Goal: Task Accomplishment & Management: Complete application form

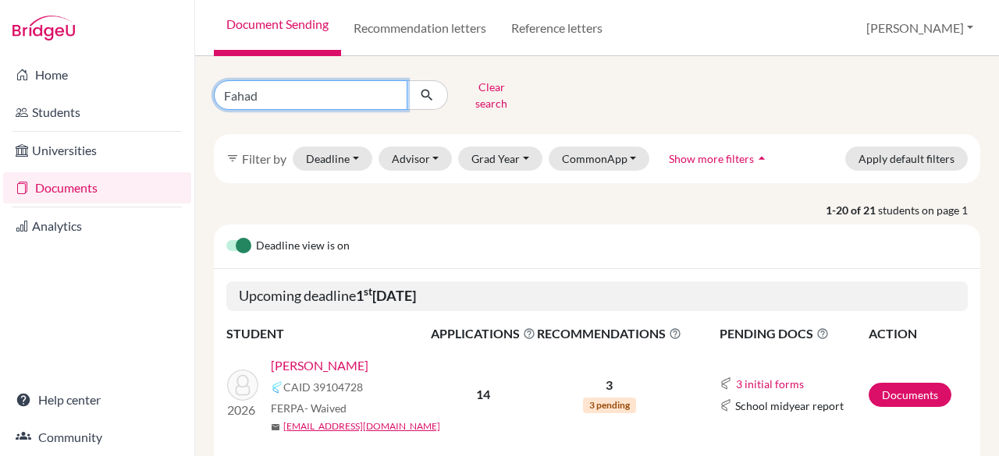
click at [271, 92] on input "Fahad" at bounding box center [310, 95] width 193 height 30
type input "F"
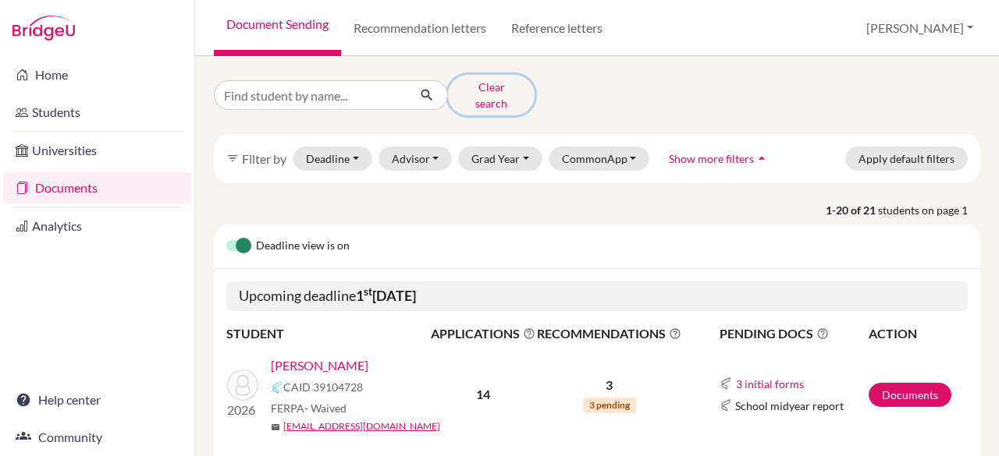
click at [478, 90] on button "Clear search" at bounding box center [491, 95] width 87 height 41
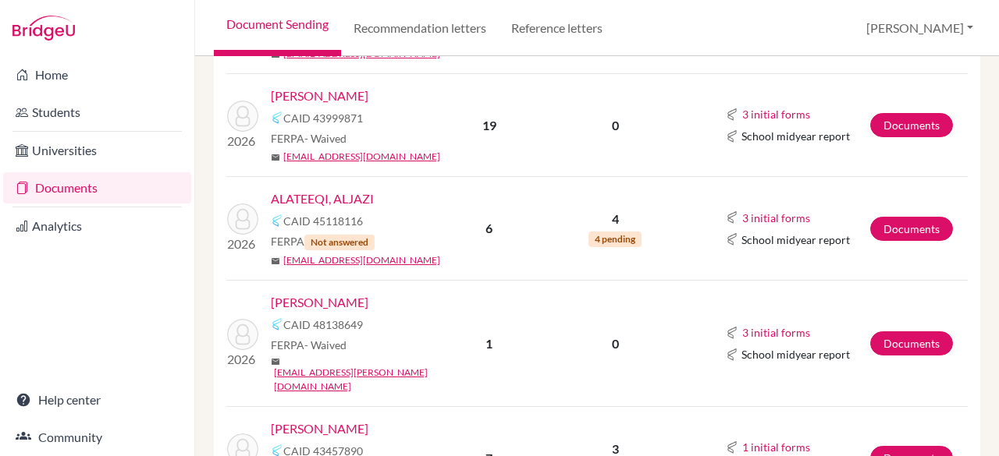
scroll to position [687, 0]
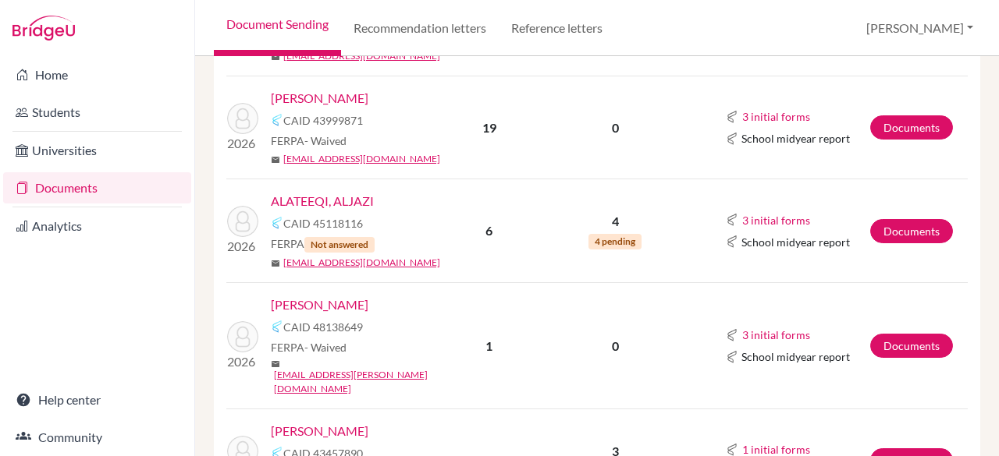
click at [331, 192] on link "ALATEEQI, ALJAZI" at bounding box center [322, 201] width 103 height 19
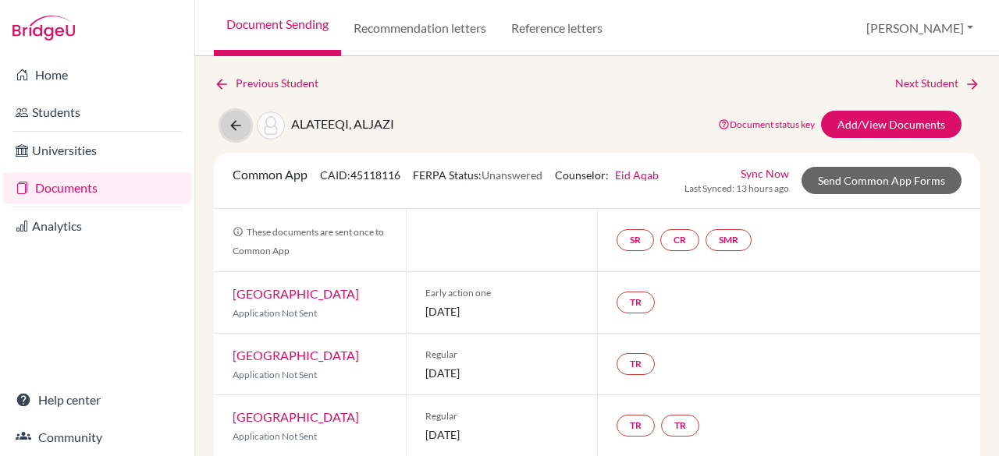
click at [232, 123] on icon at bounding box center [236, 126] width 16 height 16
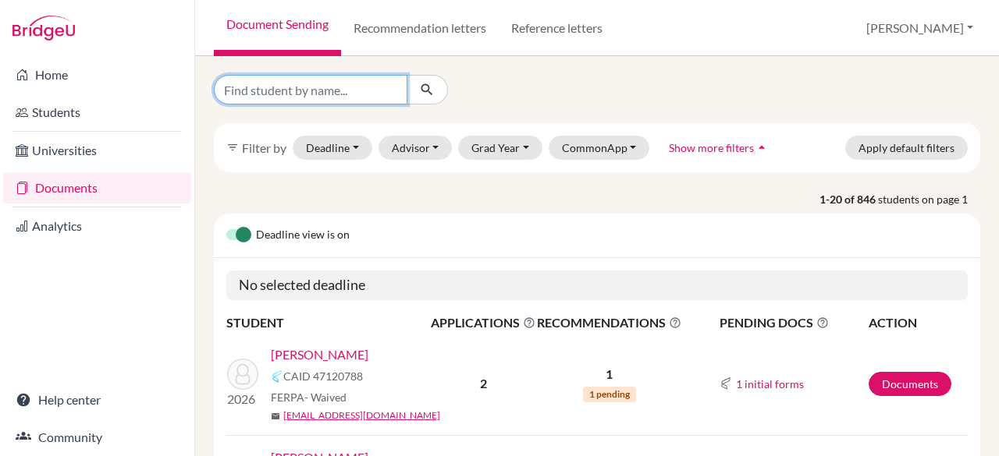
click at [257, 92] on input "Find student by name..." at bounding box center [310, 90] width 193 height 30
type input "Melanie"
click button "submit" at bounding box center [426, 90] width 41 height 30
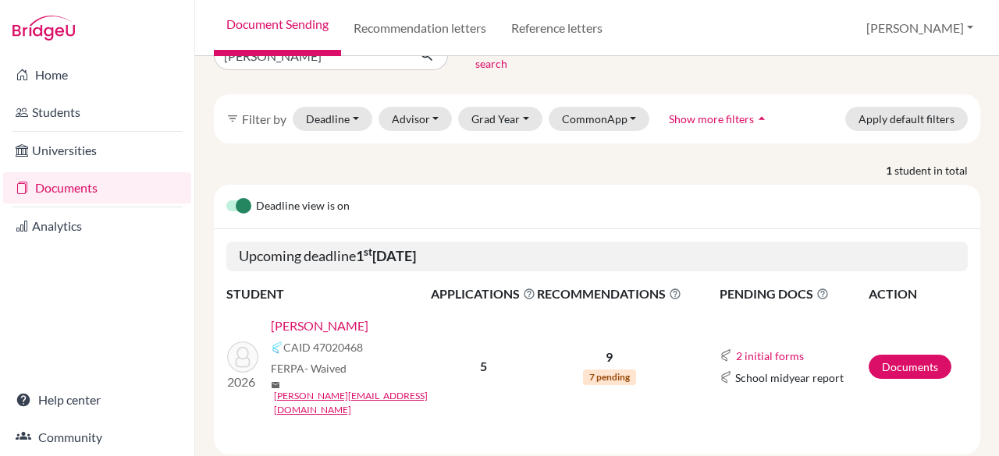
scroll to position [40, 0]
click at [329, 317] on link "KOURANI , MELANIE" at bounding box center [320, 326] width 98 height 19
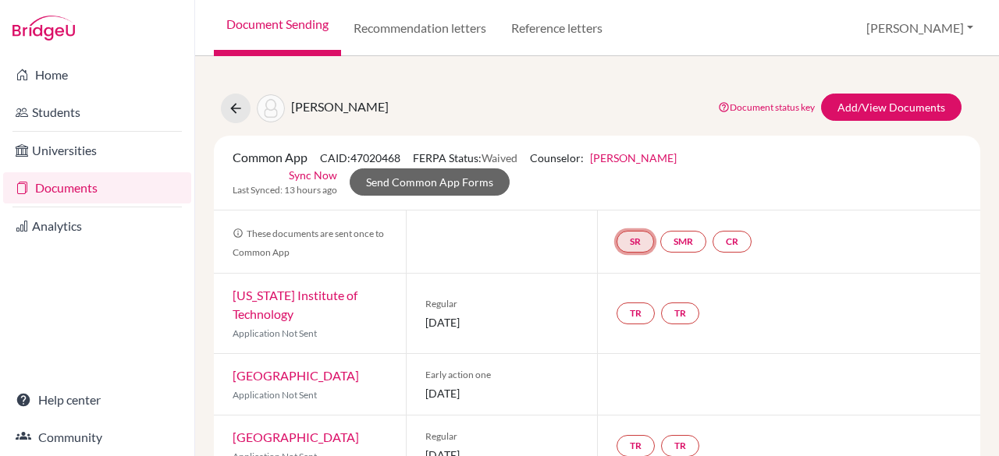
click at [633, 240] on link "SR" at bounding box center [634, 242] width 37 height 22
click at [616, 190] on link "School report" at bounding box center [635, 195] width 66 height 13
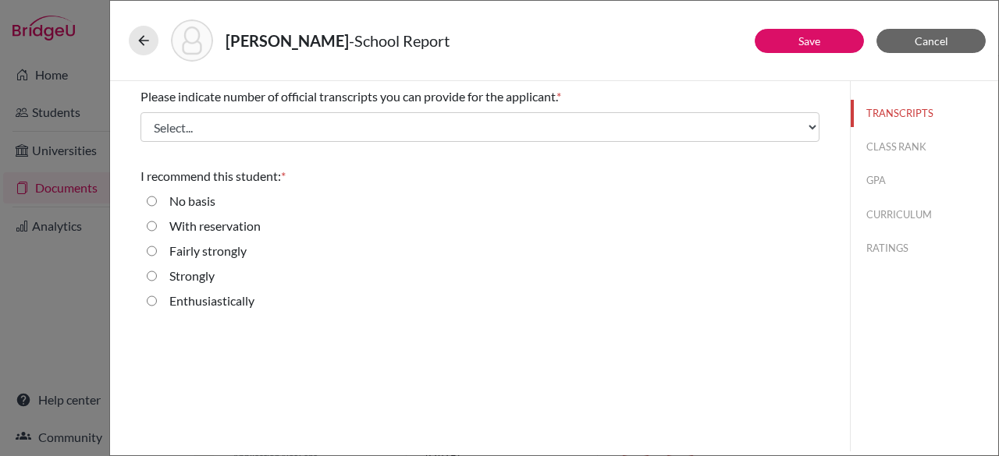
click at [150, 299] on input "Enthusiastically" at bounding box center [152, 301] width 10 height 19
radio input "true"
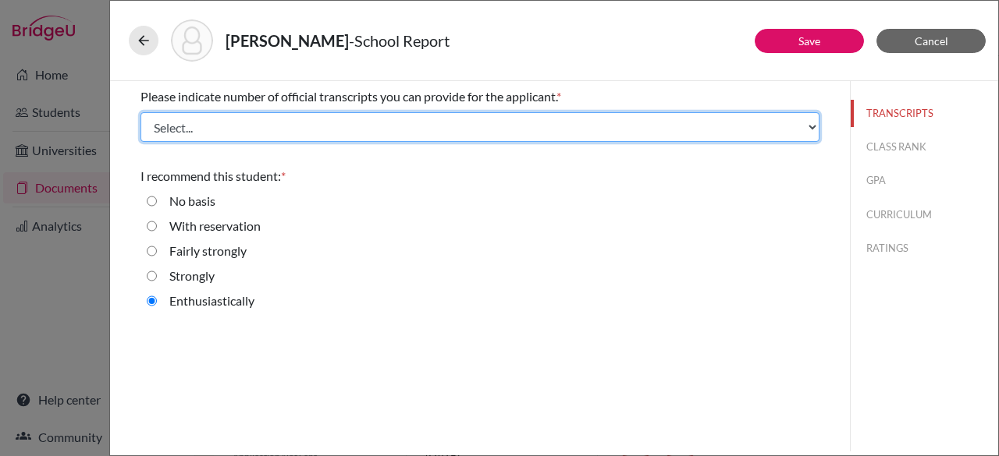
click at [204, 126] on select "Select... 1 2 3 4" at bounding box center [479, 127] width 679 height 30
select select "1"
click at [140, 112] on select "Select... 1 2 3 4" at bounding box center [479, 127] width 679 height 30
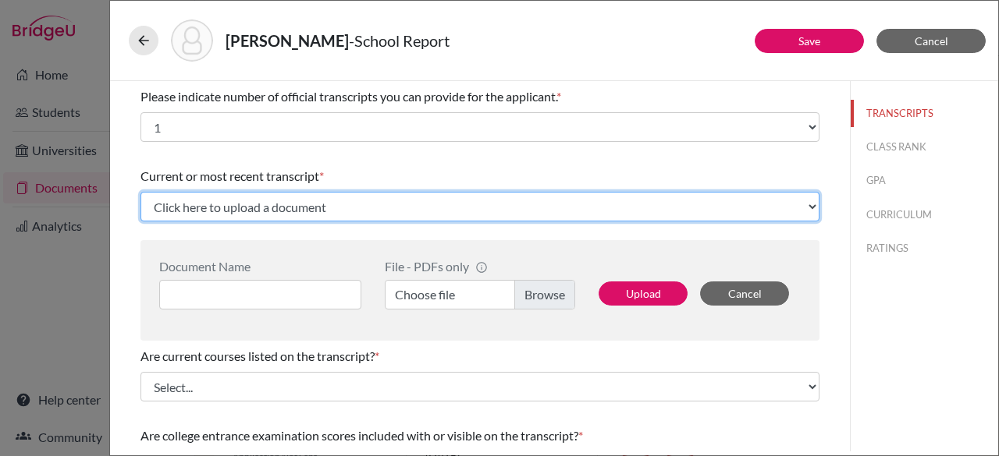
click at [801, 204] on select "Click here to upload a document Upload New File" at bounding box center [479, 207] width 679 height 30
select select "Upload New File"
click at [140, 192] on select "Click here to upload a document Upload New File" at bounding box center [479, 207] width 679 height 30
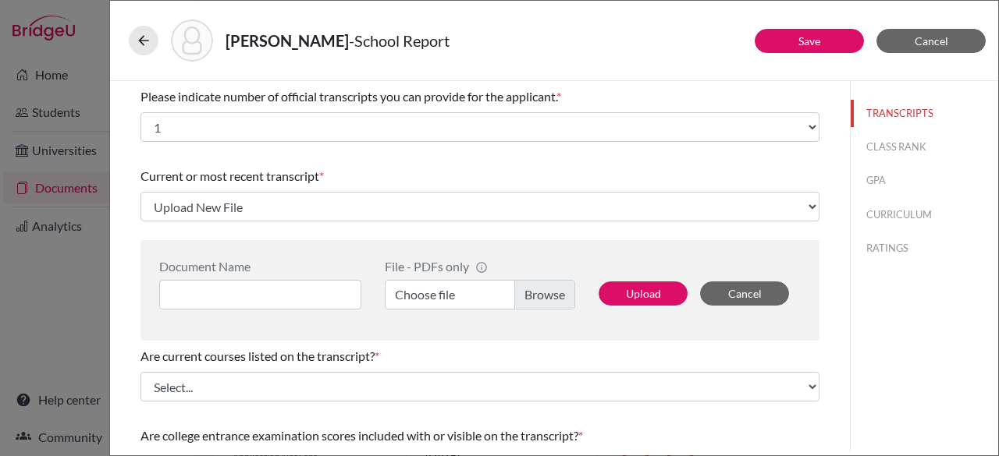
click at [538, 293] on label "Choose file" at bounding box center [480, 295] width 190 height 30
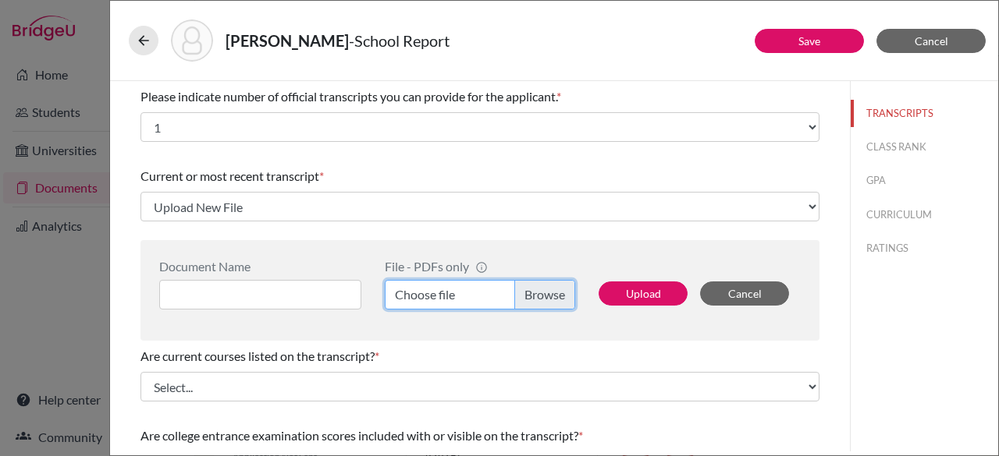
click at [538, 293] on input "Choose file" at bounding box center [480, 295] width 190 height 30
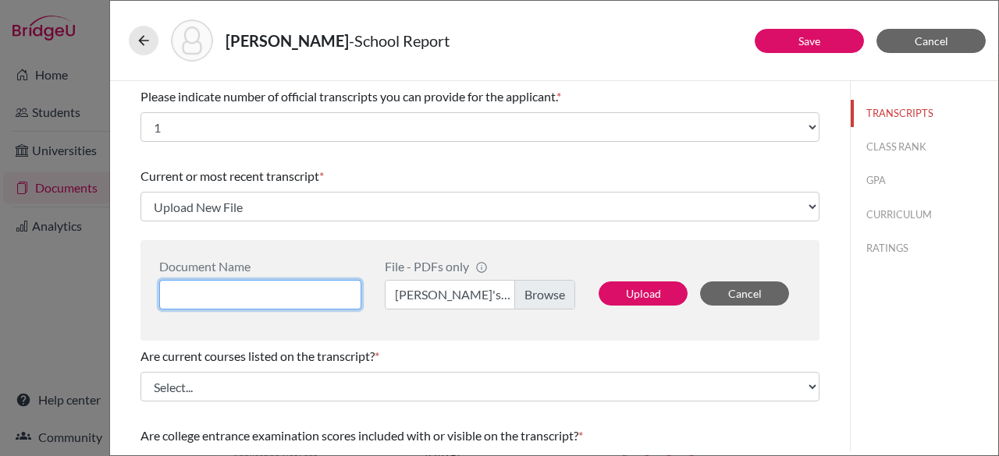
click at [222, 296] on input at bounding box center [260, 295] width 202 height 30
type input "[PERSON_NAME]'s Transcript"
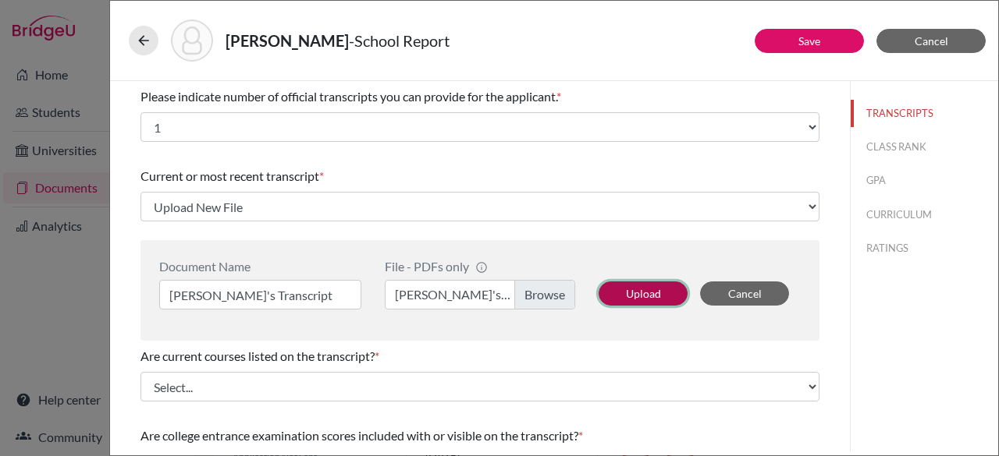
click at [626, 291] on button "Upload" at bounding box center [642, 294] width 89 height 24
select select "689515"
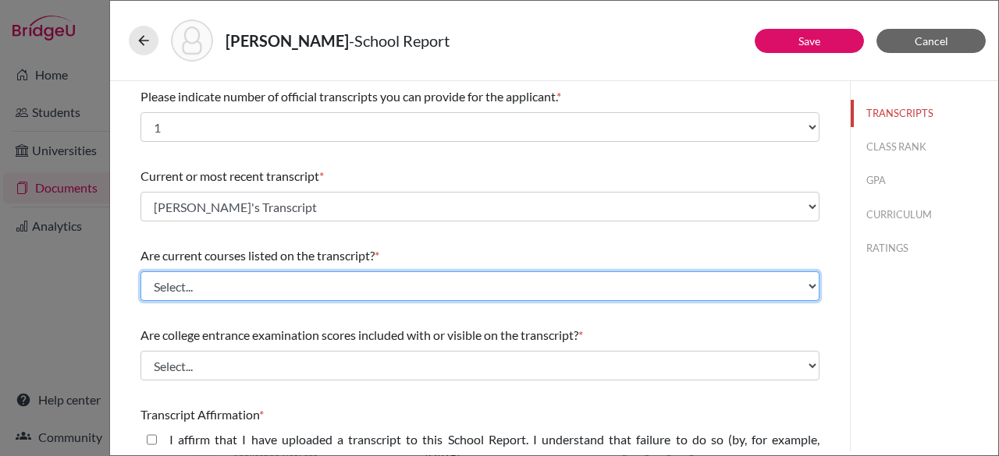
click at [800, 283] on select "Select... Yes No" at bounding box center [479, 286] width 679 height 30
select select "0"
click at [140, 271] on select "Select... Yes No" at bounding box center [479, 286] width 679 height 30
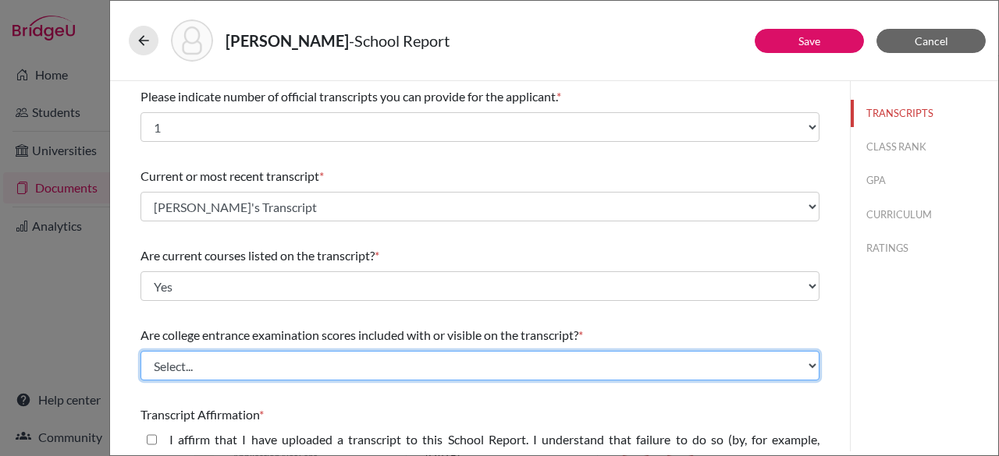
click at [474, 369] on select "Select... Yes No" at bounding box center [479, 366] width 679 height 30
select select "1"
click at [140, 351] on select "Select... Yes No" at bounding box center [479, 366] width 679 height 30
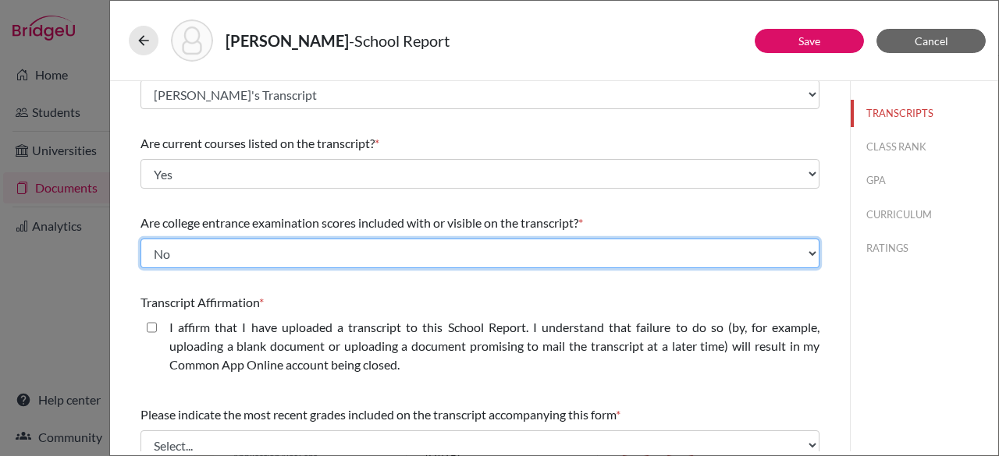
scroll to position [142, 0]
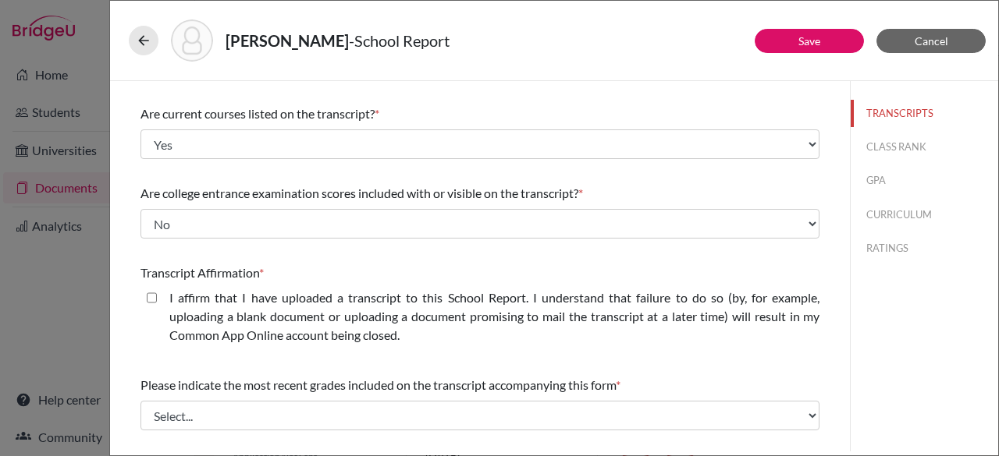
click at [151, 296] on closed\ "I affirm that I have uploaded a transcript to this School Report. I understand …" at bounding box center [152, 298] width 10 height 19
checkbox closed\ "true"
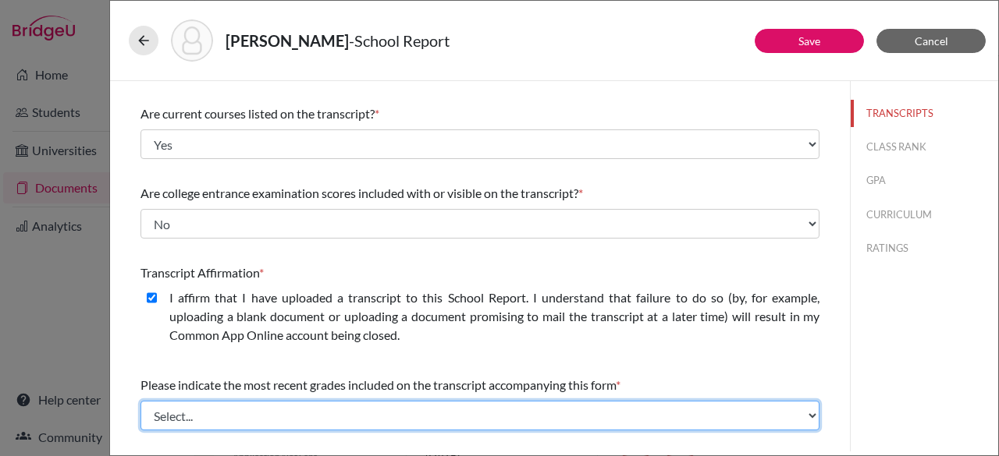
click at [803, 413] on select "Select... Final junior year grades 1st Quarter senior year grades 2nd Quarter/1…" at bounding box center [479, 416] width 679 height 30
select select "0"
click at [140, 401] on select "Select... Final junior year grades 1st Quarter senior year grades 2nd Quarter/1…" at bounding box center [479, 416] width 679 height 30
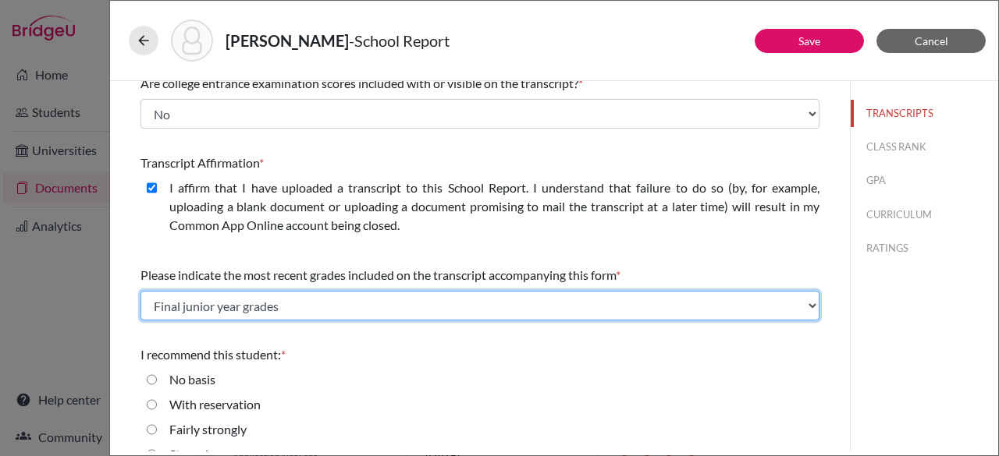
scroll to position [301, 0]
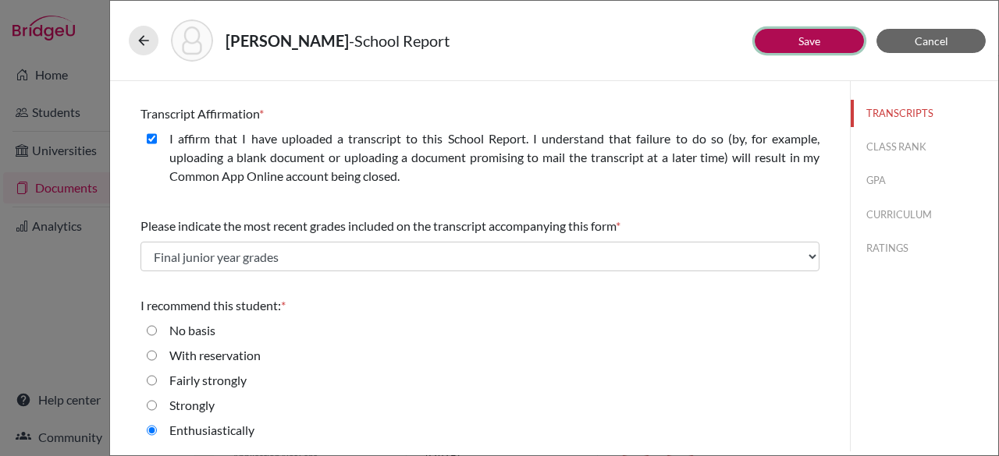
click at [808, 37] on link "Save" at bounding box center [809, 40] width 22 height 13
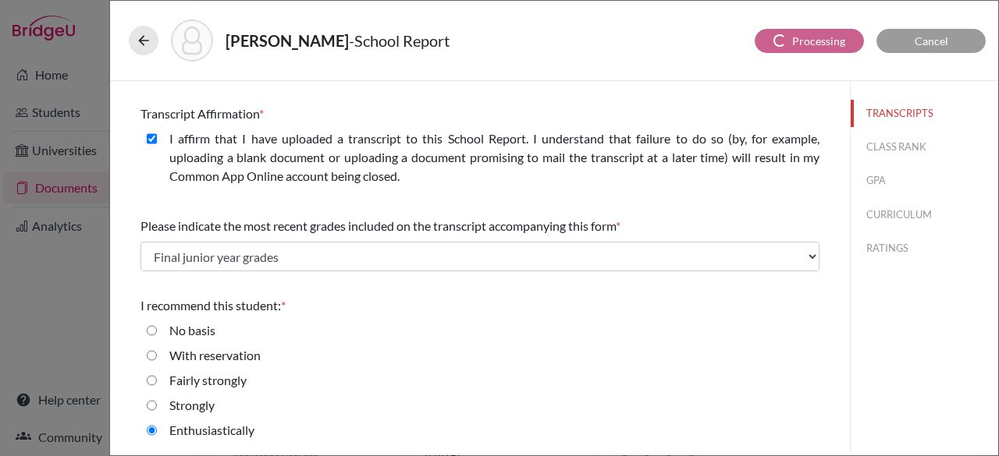
scroll to position [0, 0]
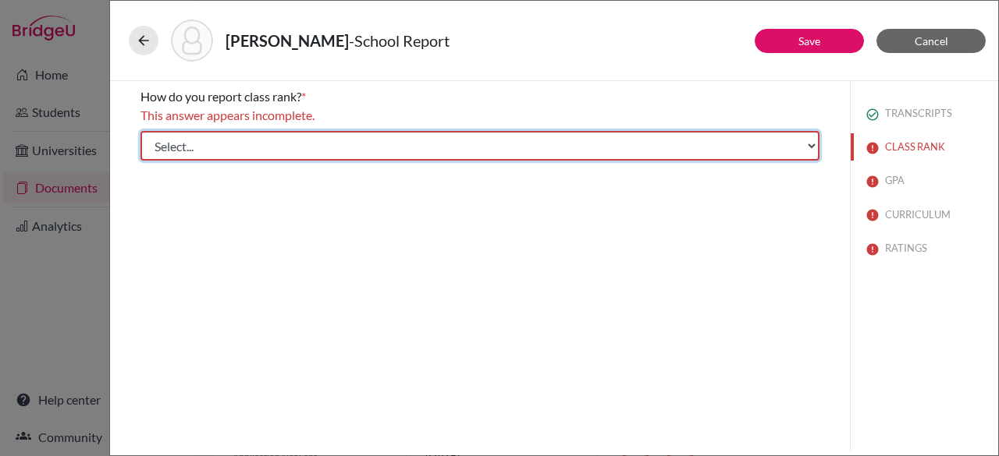
click at [354, 143] on select "Select... Exact Decile Quintile Quartile None" at bounding box center [479, 146] width 679 height 30
select select "1"
click at [140, 131] on select "Select... Exact Decile Quintile Quartile None" at bounding box center [479, 146] width 679 height 30
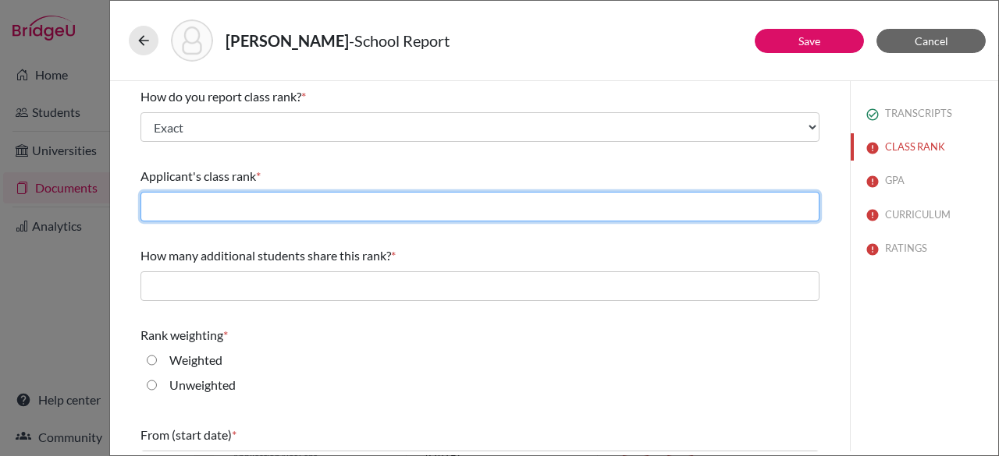
click at [197, 192] on input "text" at bounding box center [479, 207] width 679 height 30
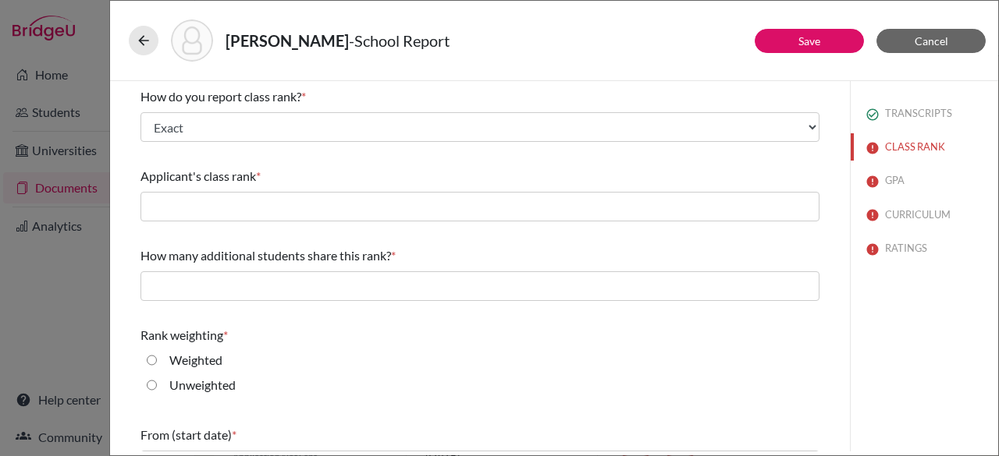
click at [374, 167] on div "Applicant's class rank *" at bounding box center [479, 176] width 679 height 19
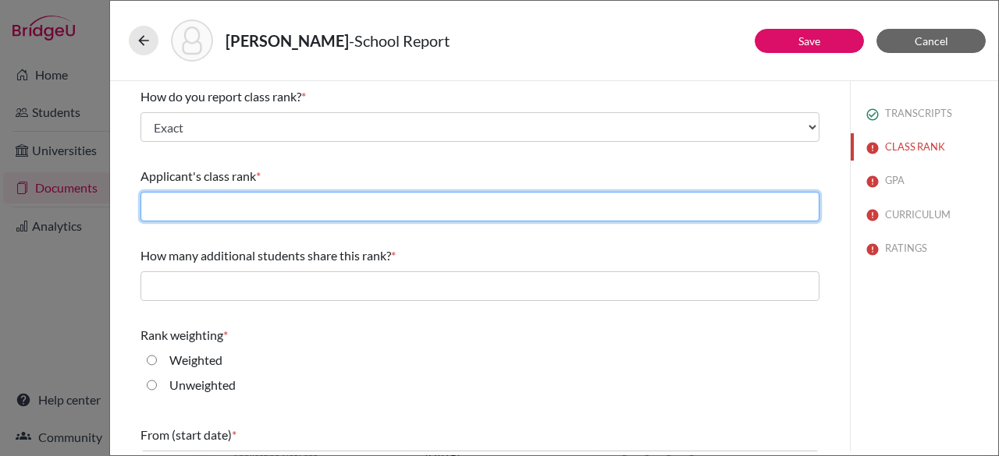
click at [186, 200] on input "text" at bounding box center [479, 207] width 679 height 30
type input "3"
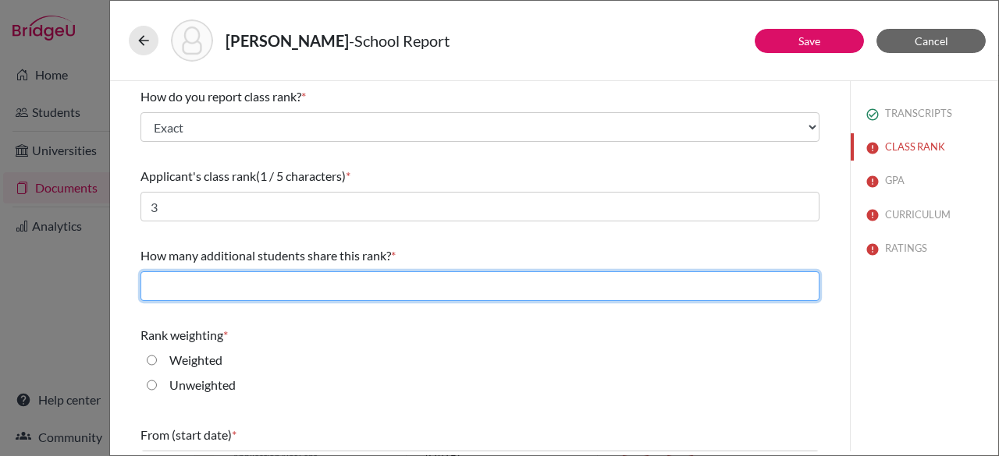
click at [174, 297] on input "text" at bounding box center [479, 286] width 679 height 30
type input "0"
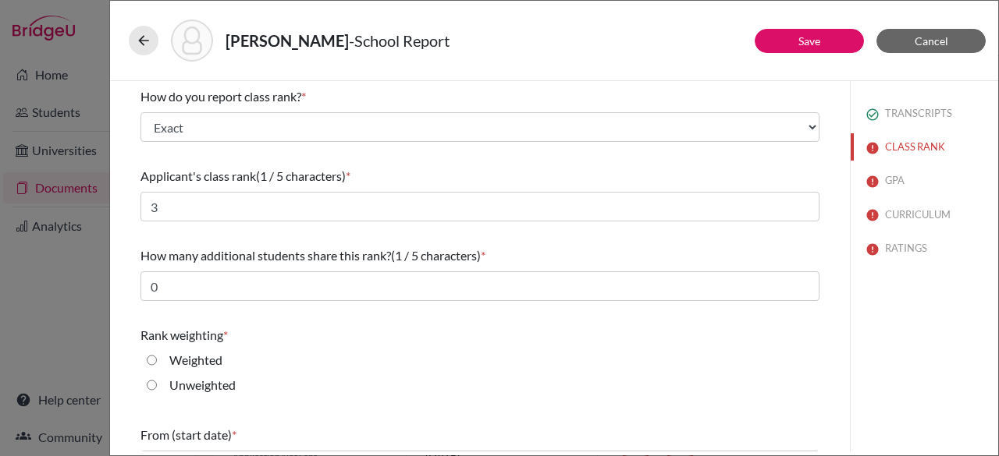
click at [147, 358] on input "Weighted" at bounding box center [152, 360] width 10 height 19
radio input "true"
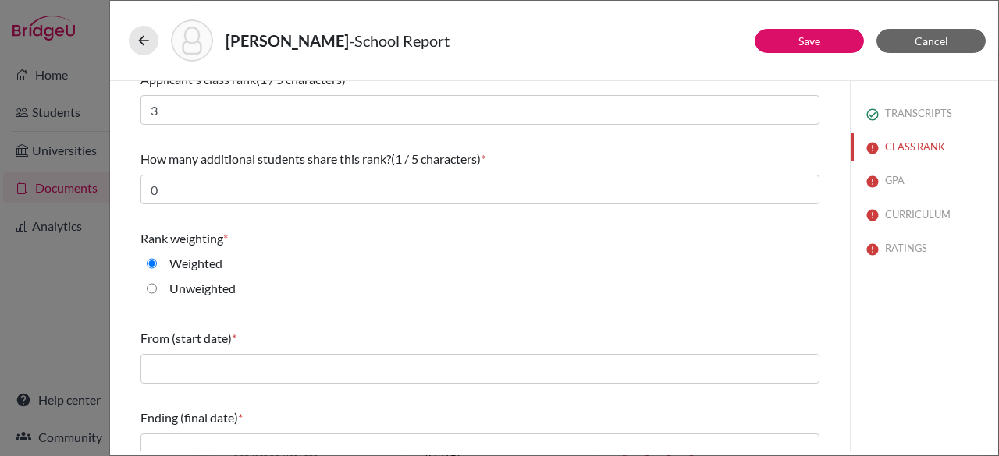
scroll to position [114, 0]
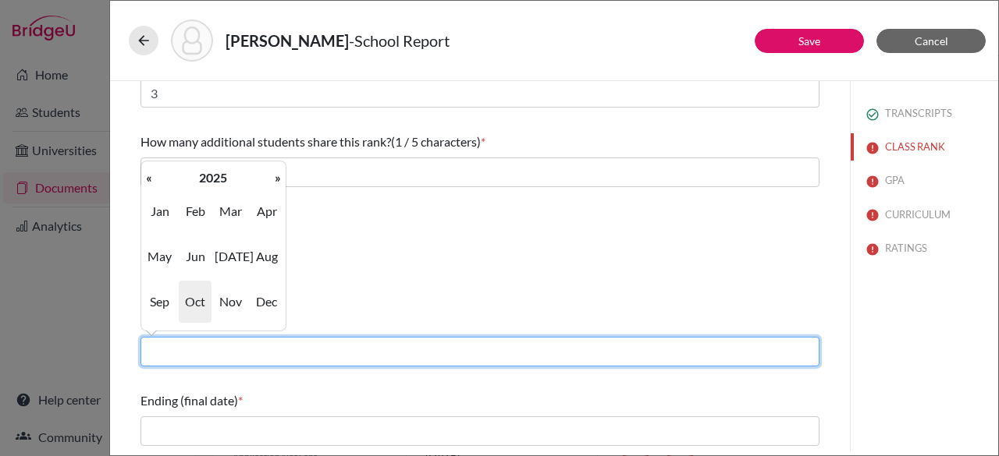
click at [224, 356] on input "text" at bounding box center [479, 352] width 679 height 30
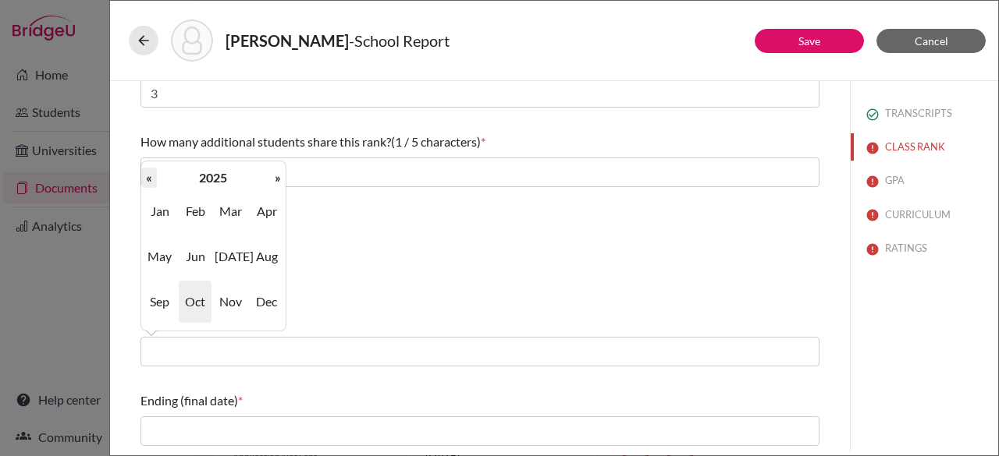
click at [152, 176] on th "«" at bounding box center [149, 178] width 16 height 20
click at [271, 179] on th "»" at bounding box center [278, 178] width 16 height 20
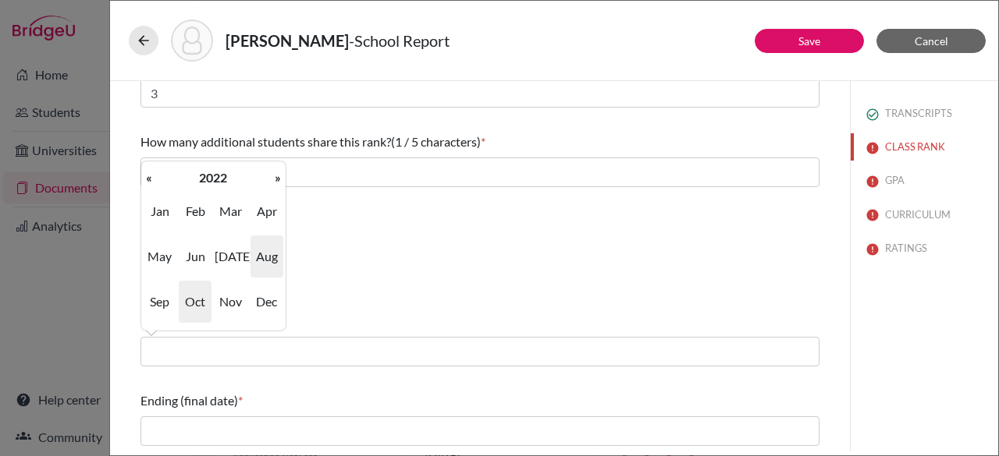
click at [268, 254] on span "Aug" at bounding box center [266, 257] width 33 height 42
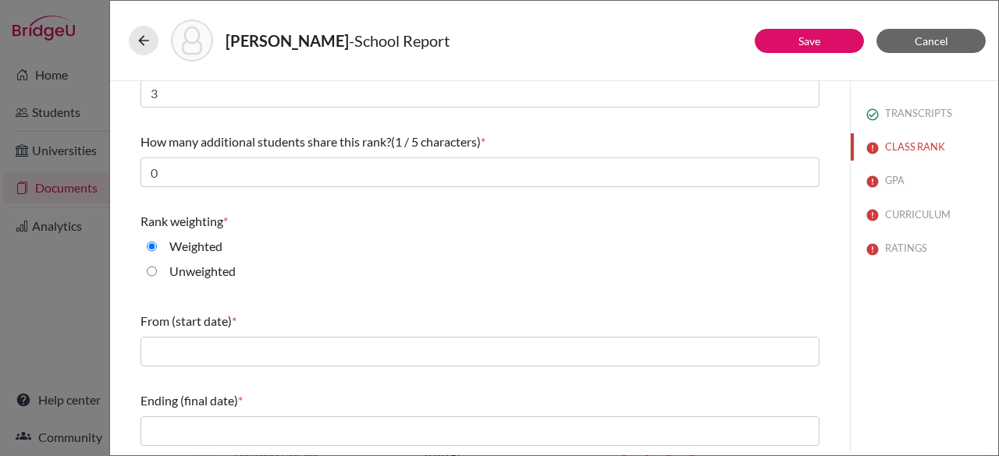
type input "08/2022"
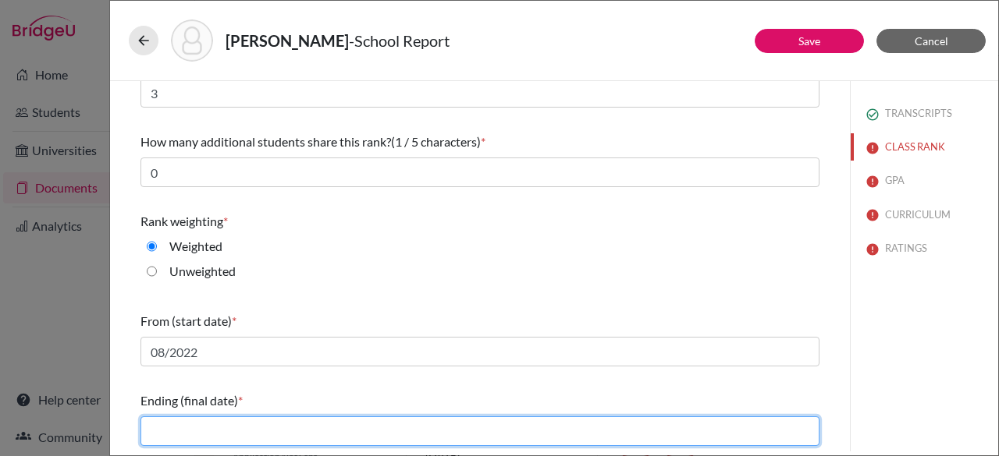
click at [172, 430] on input "text" at bounding box center [479, 432] width 679 height 30
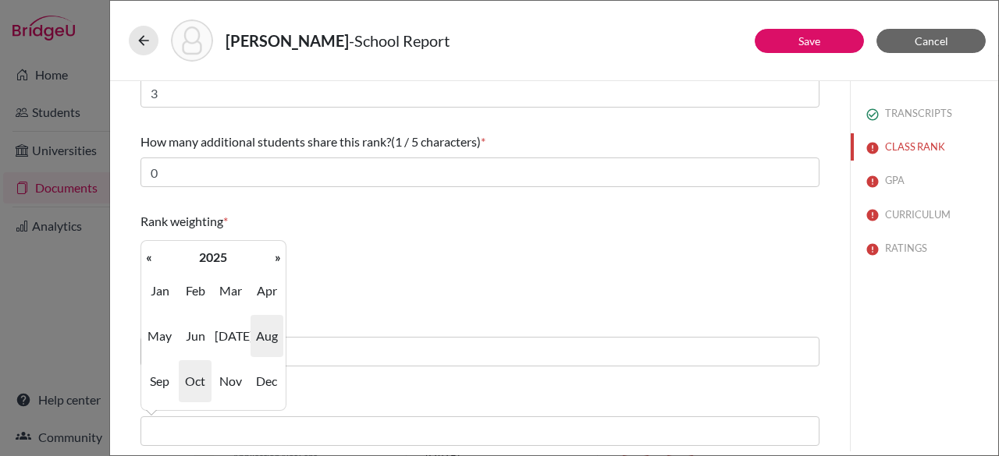
click at [268, 333] on span "Aug" at bounding box center [266, 336] width 33 height 42
type input "08/2025"
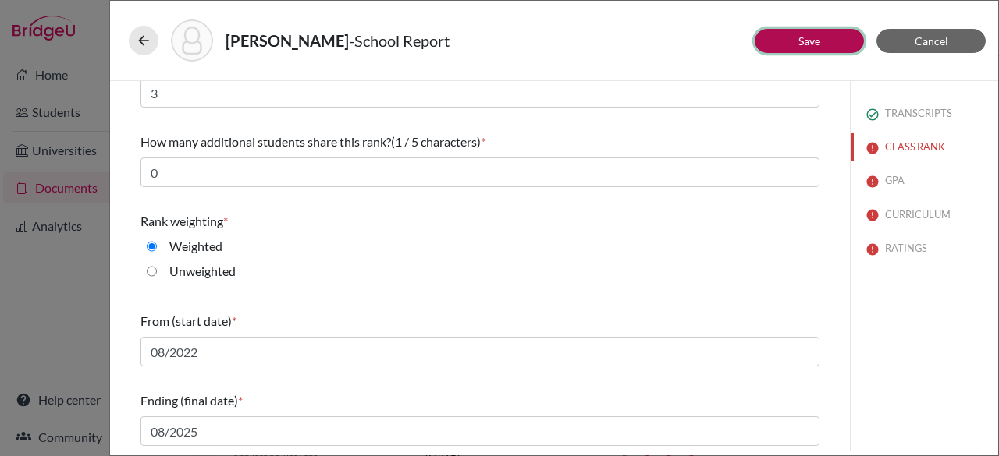
click at [804, 42] on link "Save" at bounding box center [809, 40] width 22 height 13
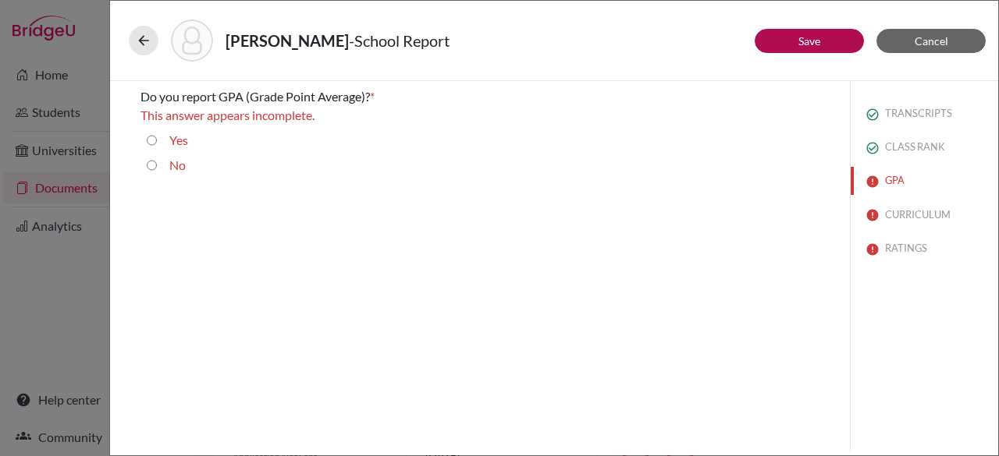
scroll to position [0, 0]
click at [149, 140] on input "Yes" at bounding box center [152, 140] width 10 height 19
radio input "true"
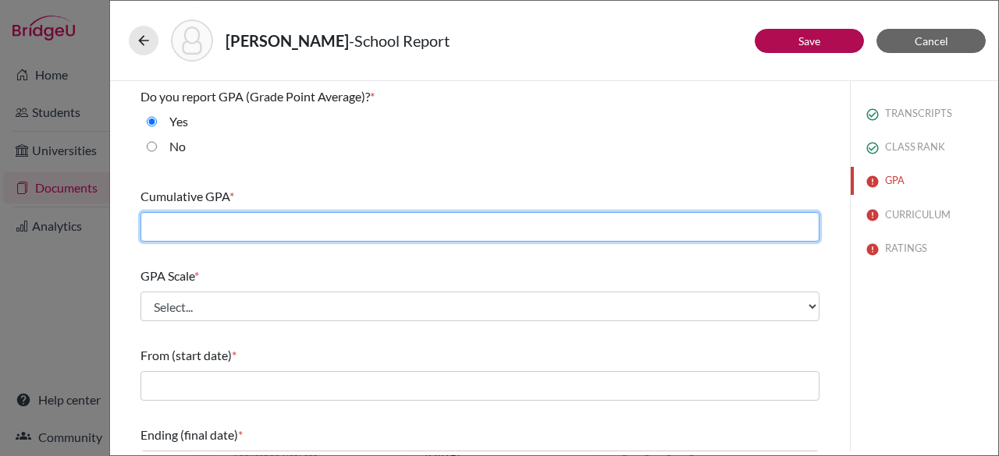
click at [226, 227] on input "text" at bounding box center [479, 227] width 679 height 30
type input "4.23"
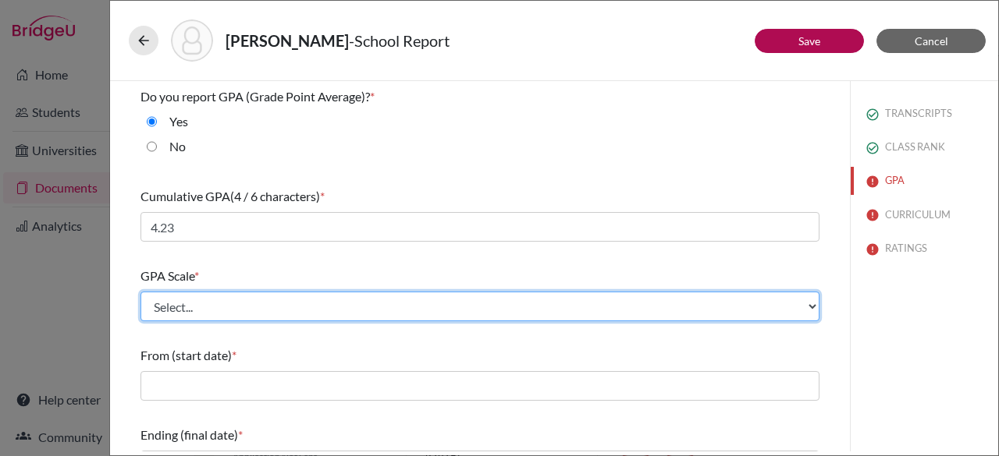
click at [196, 305] on select "Select... 4 5 6 7 8 9 10 11 12 13 14 15 16 17 18 19 20 100" at bounding box center [479, 307] width 679 height 30
select select "4"
click at [140, 292] on select "Select... 4 5 6 7 8 9 10 11 12 13 14 15 16 17 18 19 20 100" at bounding box center [479, 307] width 679 height 30
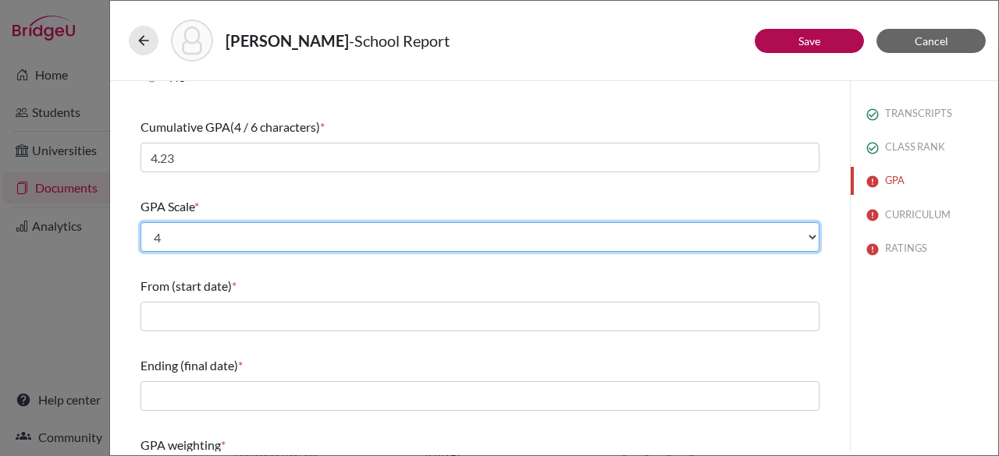
scroll to position [69, 0]
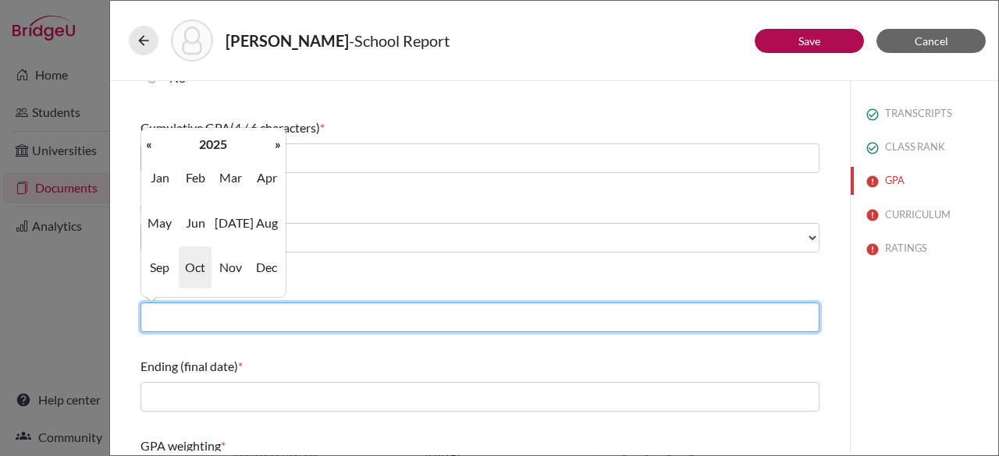
click at [175, 319] on input "text" at bounding box center [479, 318] width 679 height 30
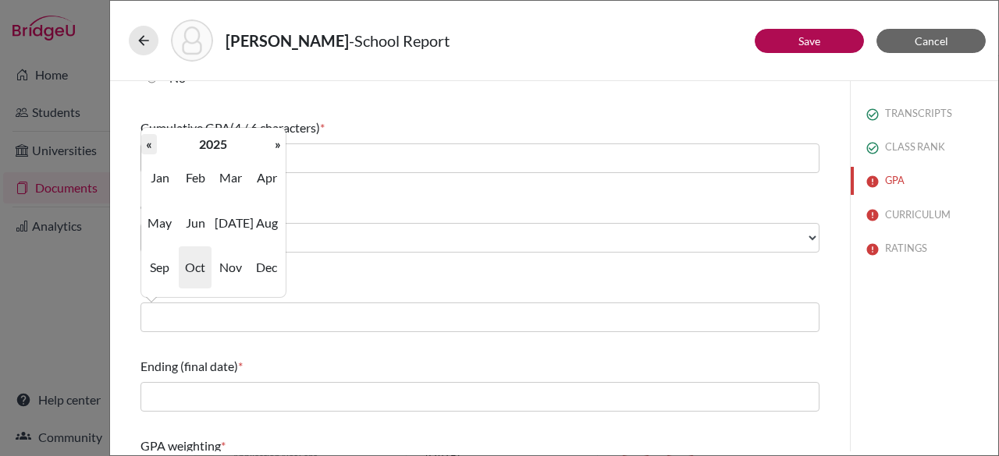
click at [150, 147] on th "«" at bounding box center [149, 144] width 16 height 20
click at [270, 219] on span "Aug" at bounding box center [266, 223] width 33 height 42
type input "08/2022"
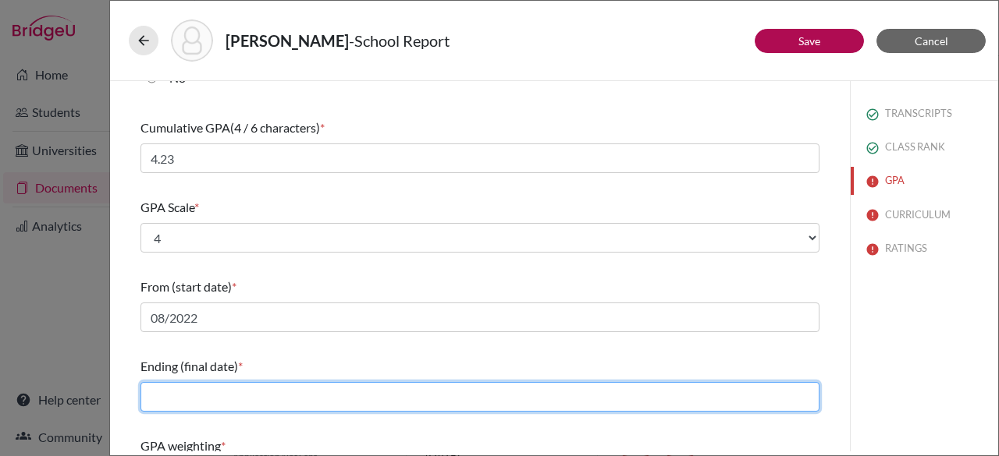
click at [199, 395] on input "text" at bounding box center [479, 397] width 679 height 30
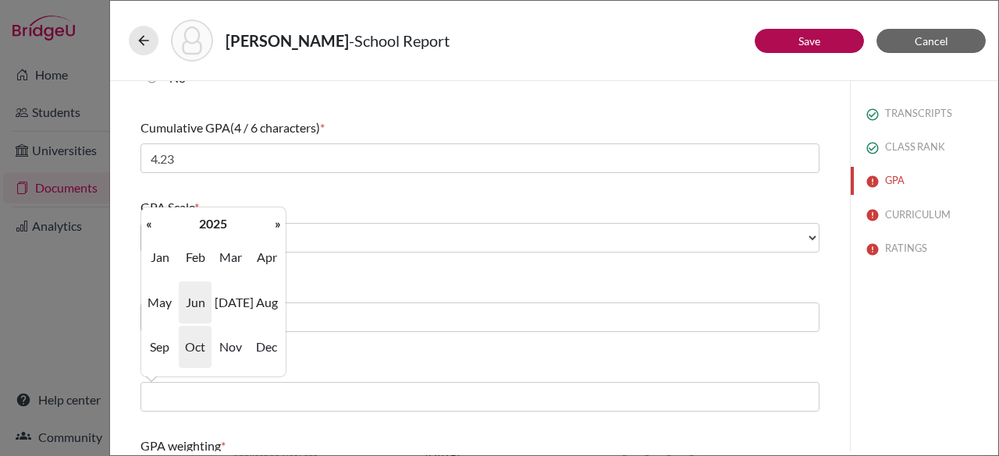
click at [197, 299] on span "Jun" at bounding box center [195, 303] width 33 height 42
type input "06/2025"
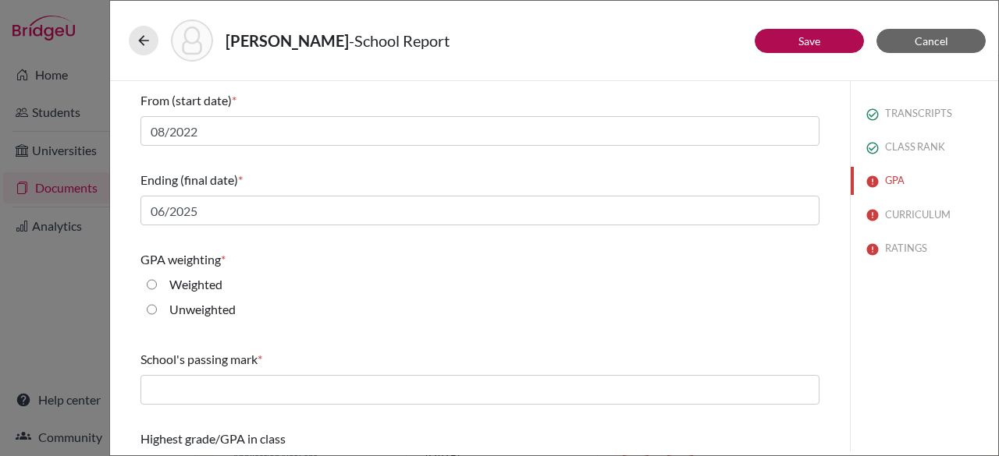
scroll to position [256, 0]
click at [151, 285] on input "Weighted" at bounding box center [152, 284] width 10 height 19
radio input "true"
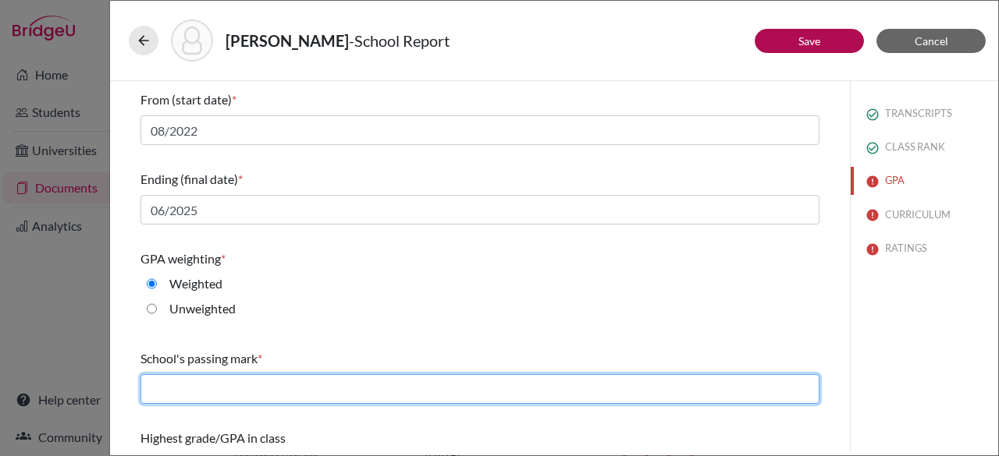
click at [208, 391] on input "text" at bounding box center [479, 389] width 679 height 30
type input "60"
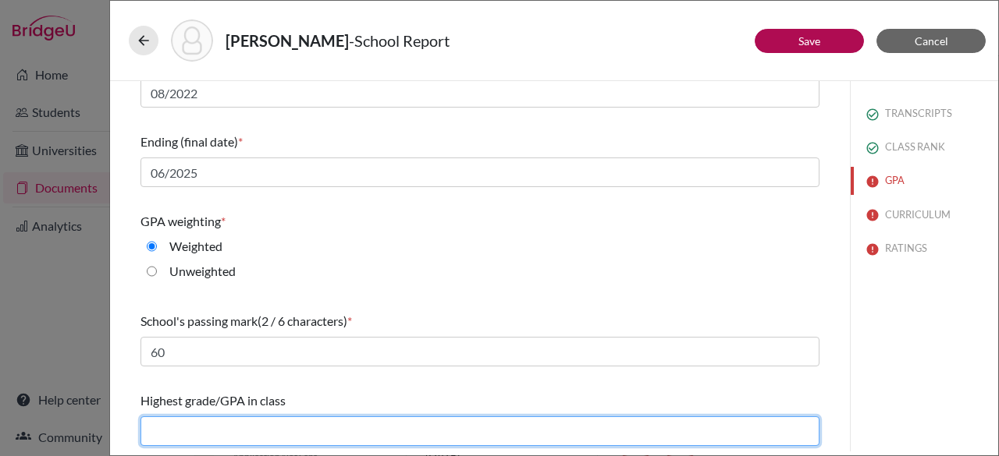
click at [178, 428] on input "text" at bounding box center [479, 432] width 679 height 30
type input "4.26"
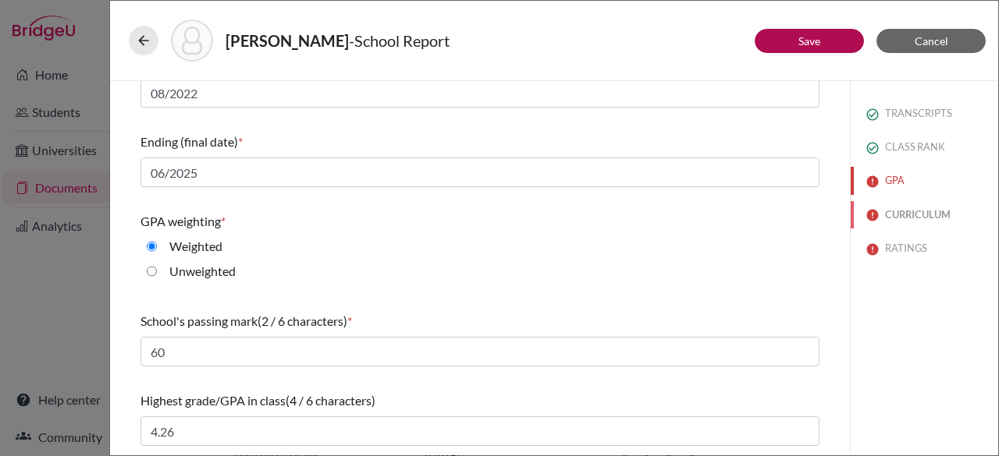
click at [894, 215] on button "CURRICULUM" at bounding box center [923, 214] width 147 height 27
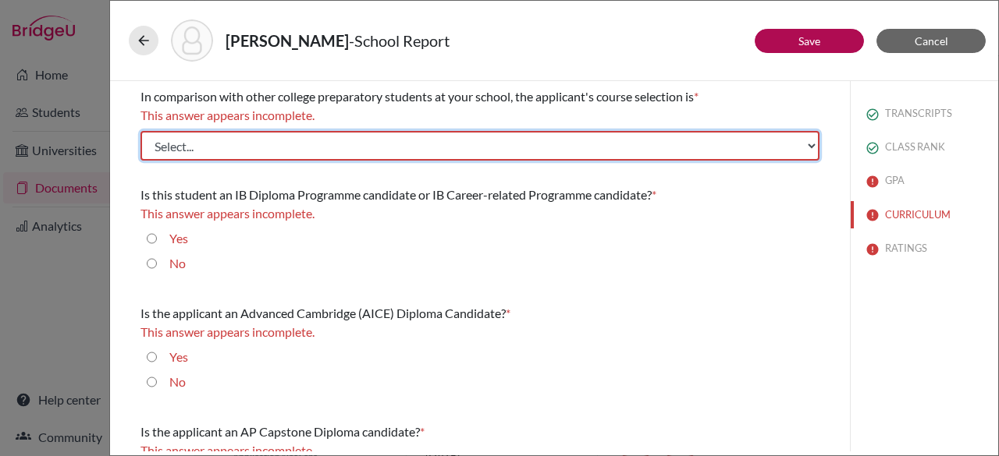
click at [328, 143] on select "Select... Less than demanding Average Demanding Very demanding Most demanding P…" at bounding box center [479, 146] width 679 height 30
select select "4"
click at [140, 131] on select "Select... Less than demanding Average Demanding Very demanding Most demanding P…" at bounding box center [479, 146] width 679 height 30
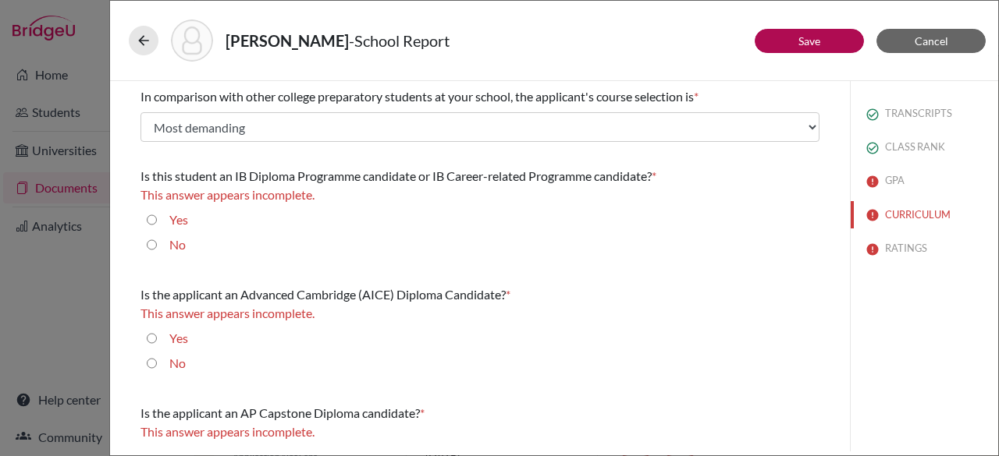
click at [151, 243] on input "No" at bounding box center [152, 245] width 10 height 19
radio input "true"
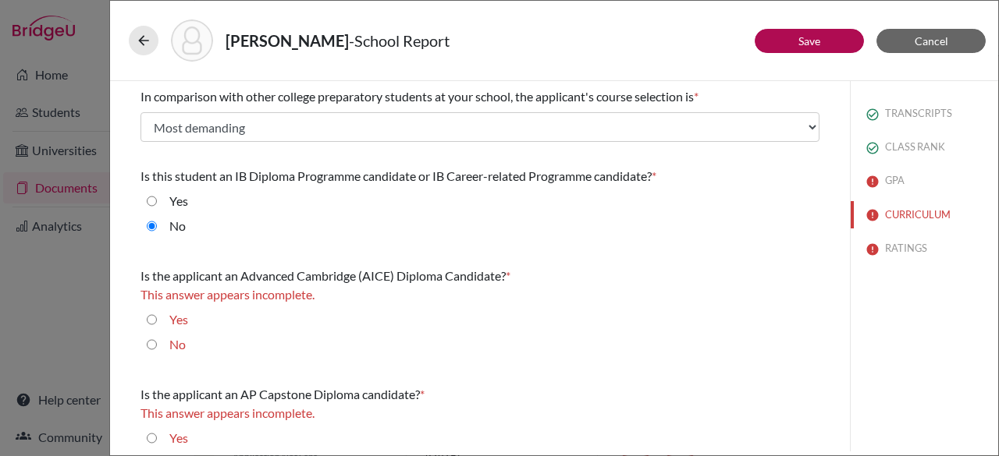
click at [151, 341] on input "No" at bounding box center [152, 344] width 10 height 19
radio input "true"
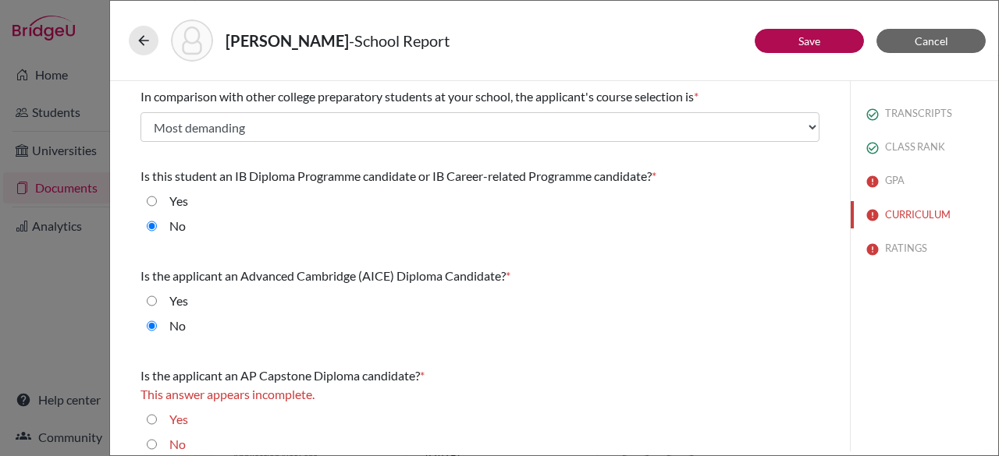
scroll to position [14, 0]
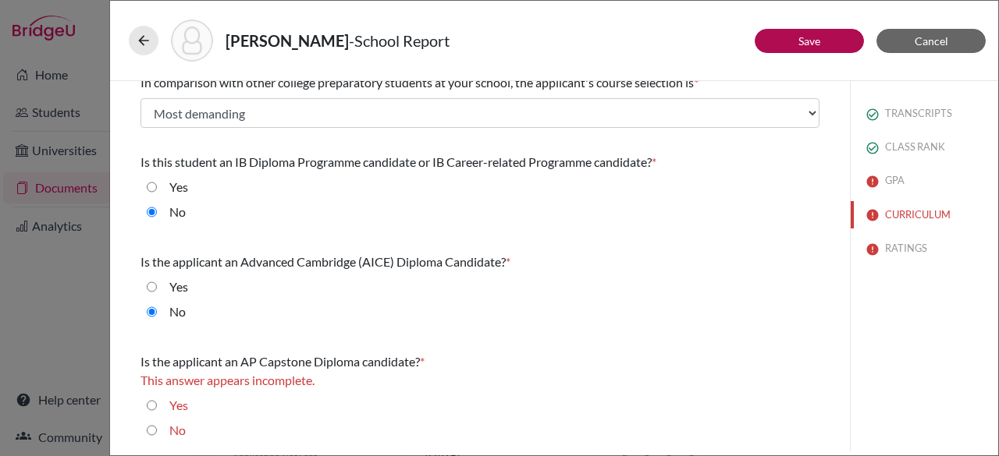
click at [151, 426] on input "No" at bounding box center [152, 430] width 10 height 19
radio input "true"
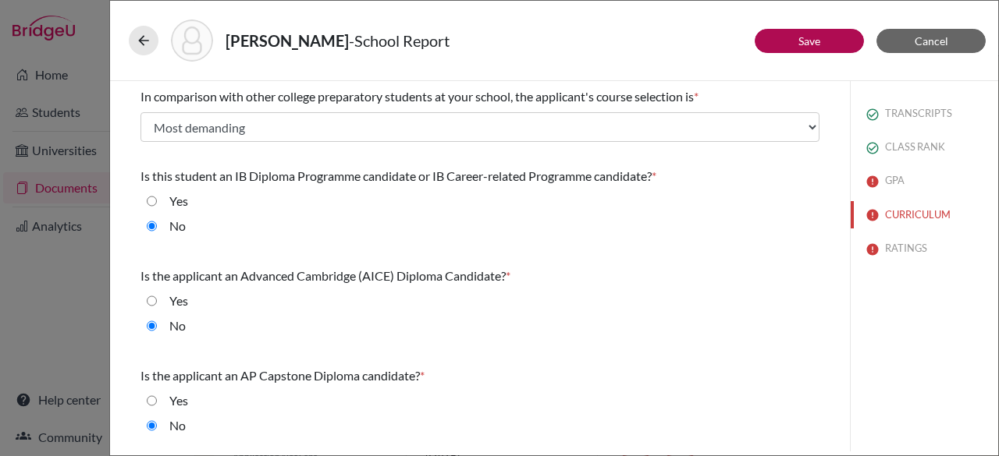
scroll to position [0, 0]
click at [906, 246] on button "RATINGS" at bounding box center [923, 248] width 147 height 27
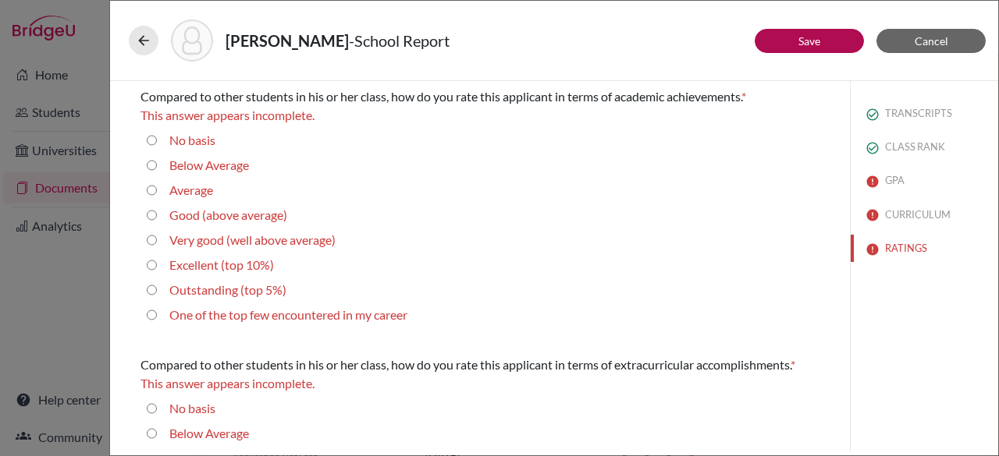
click at [148, 286] on 5\%\) "Outstanding (top 5%)" at bounding box center [152, 290] width 10 height 19
radio 5\%\) "true"
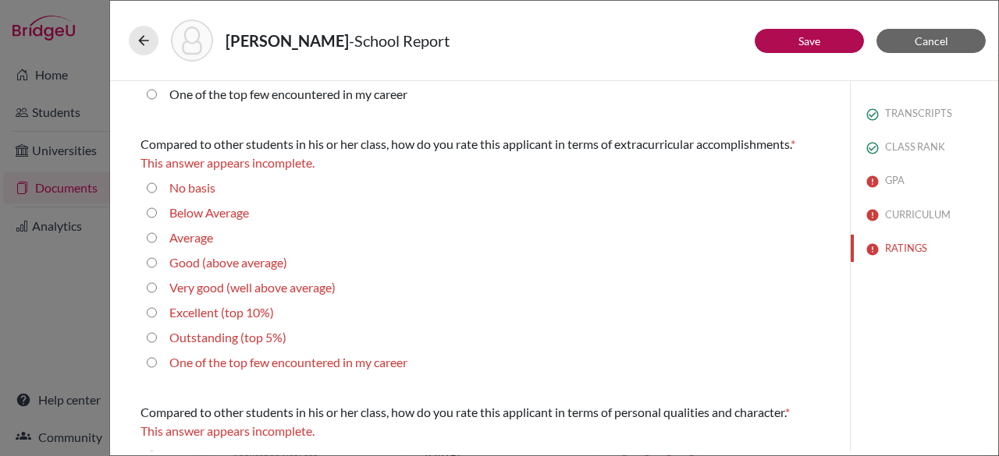
scroll to position [214, 0]
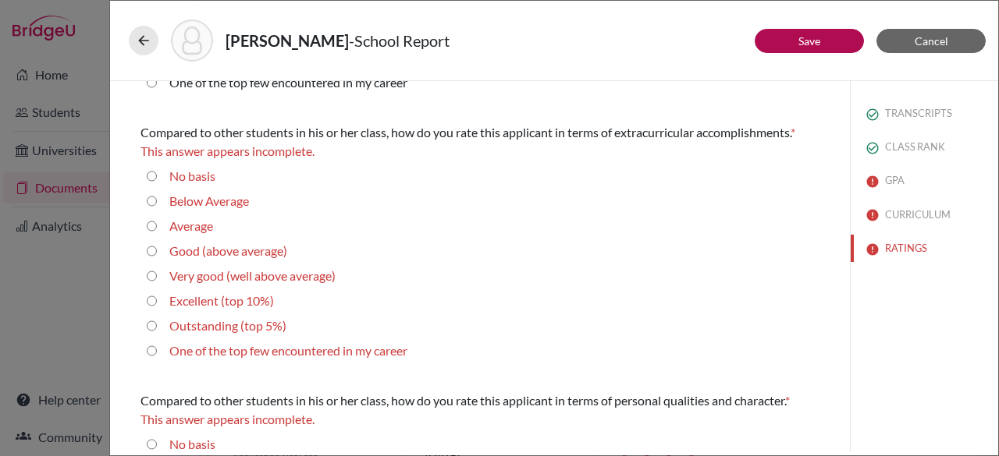
click at [150, 346] on career "One of the top few encountered in my career" at bounding box center [152, 351] width 10 height 19
radio career "true"
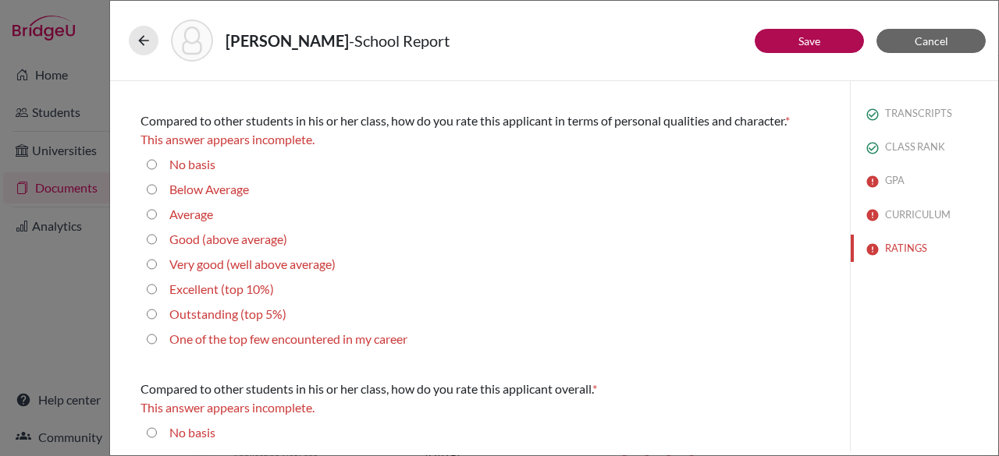
scroll to position [491, 0]
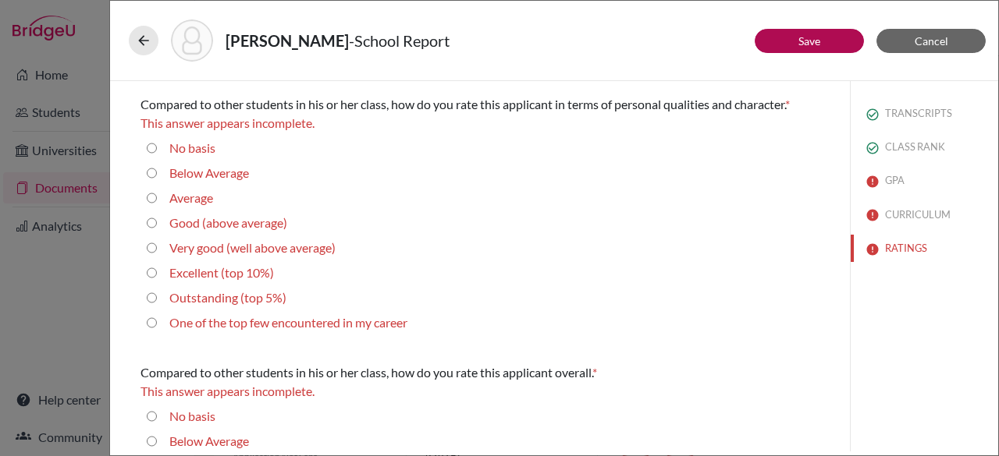
click at [150, 320] on career "One of the top few encountered in my career" at bounding box center [152, 323] width 10 height 19
radio career "true"
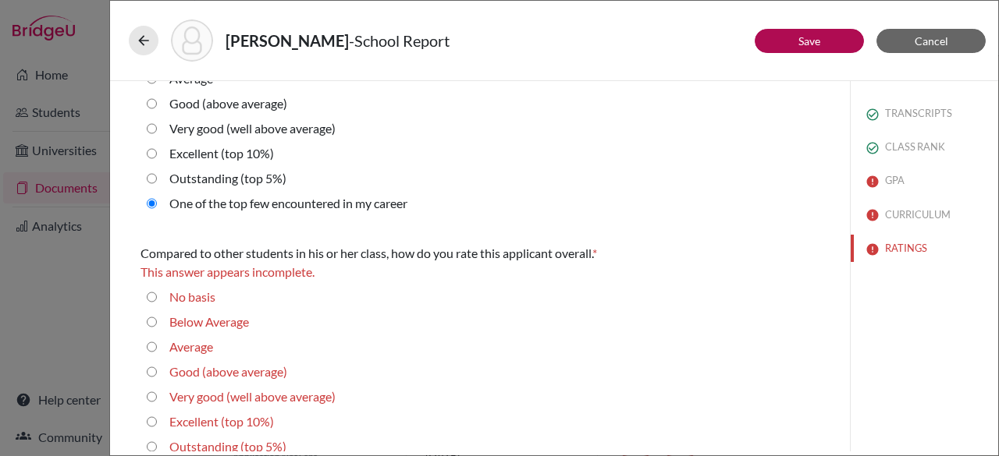
scroll to position [633, 0]
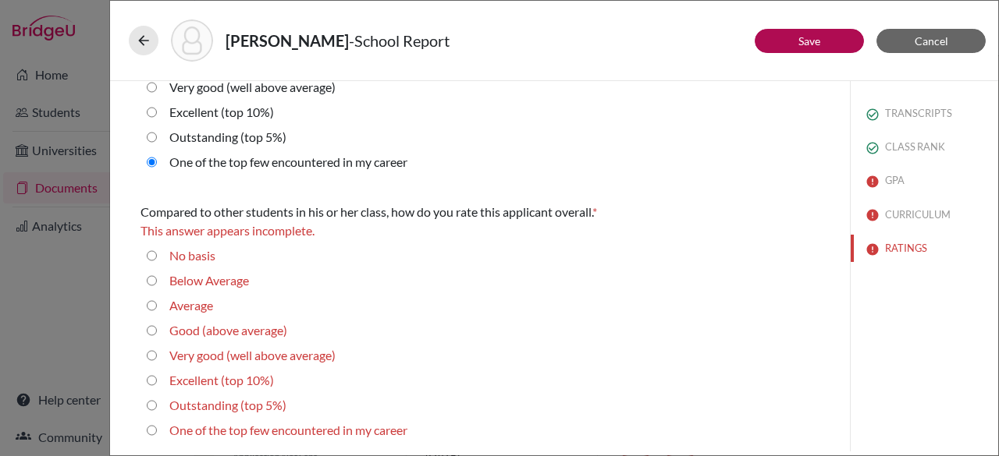
click at [148, 428] on career "One of the top few encountered in my career" at bounding box center [152, 430] width 10 height 19
radio career "true"
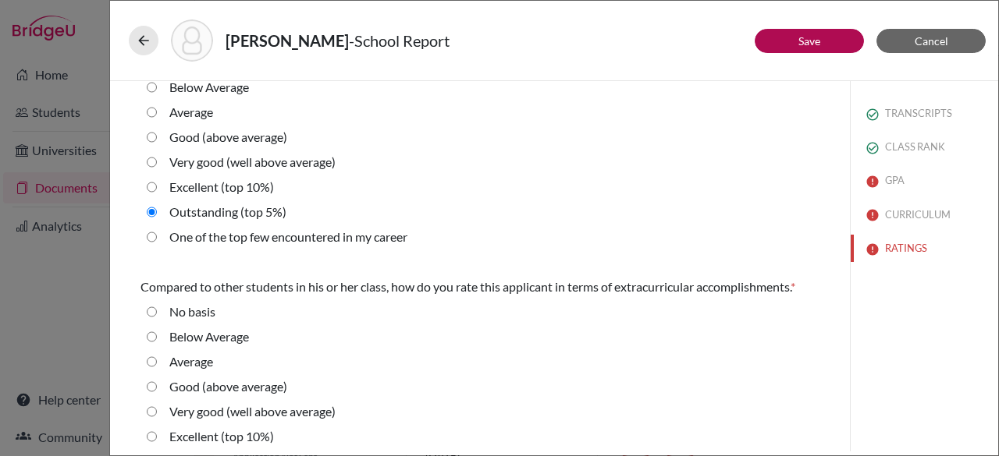
scroll to position [56, 0]
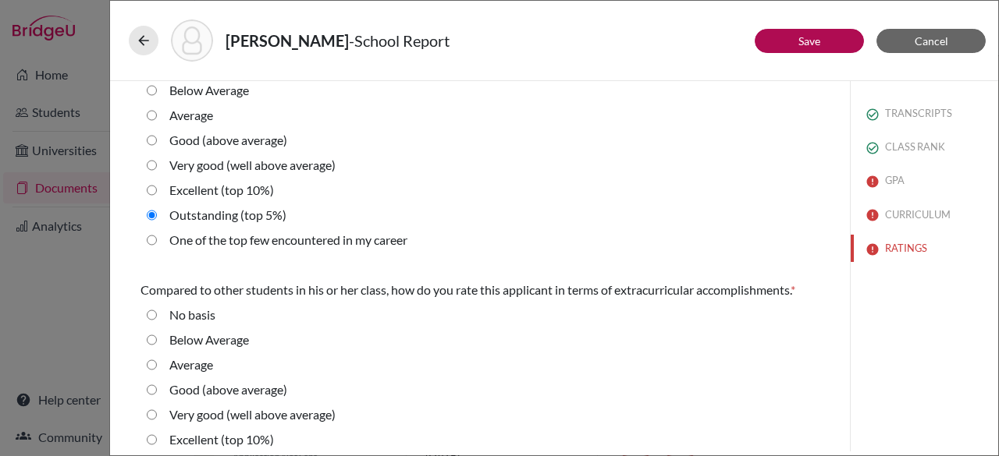
click at [150, 236] on career "One of the top few encountered in my career" at bounding box center [152, 240] width 10 height 19
radio career "true"
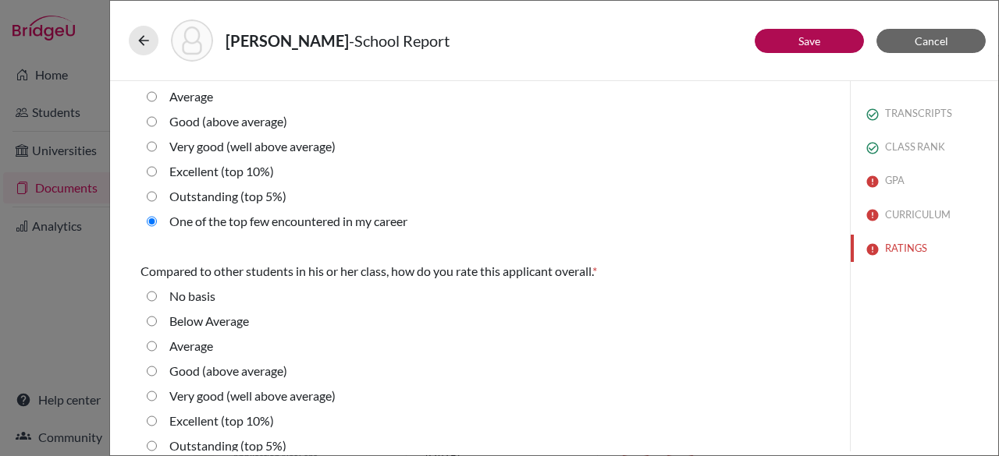
scroll to position [615, 0]
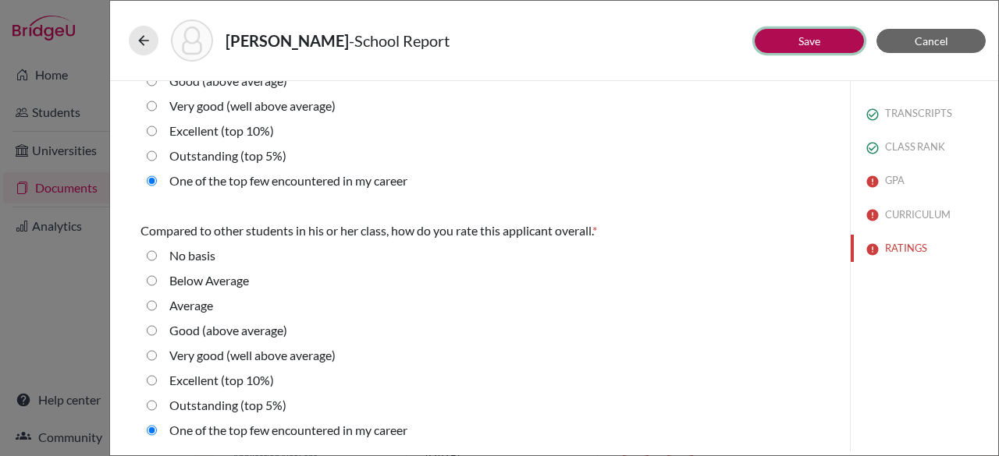
click at [807, 37] on link "Save" at bounding box center [809, 40] width 22 height 13
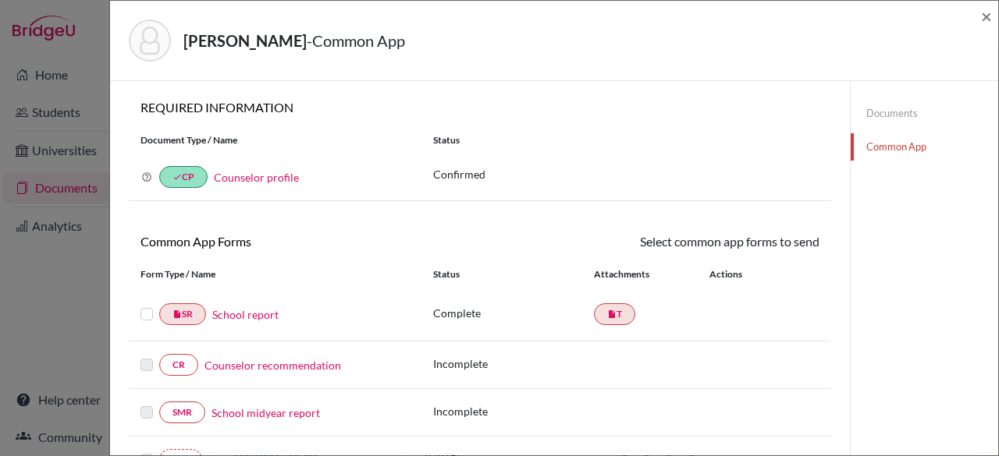
click at [145, 305] on label at bounding box center [146, 305] width 12 height 0
click at [0, 0] on input "checkbox" at bounding box center [0, 0] width 0 height 0
click at [786, 240] on link "Send" at bounding box center [786, 244] width 65 height 24
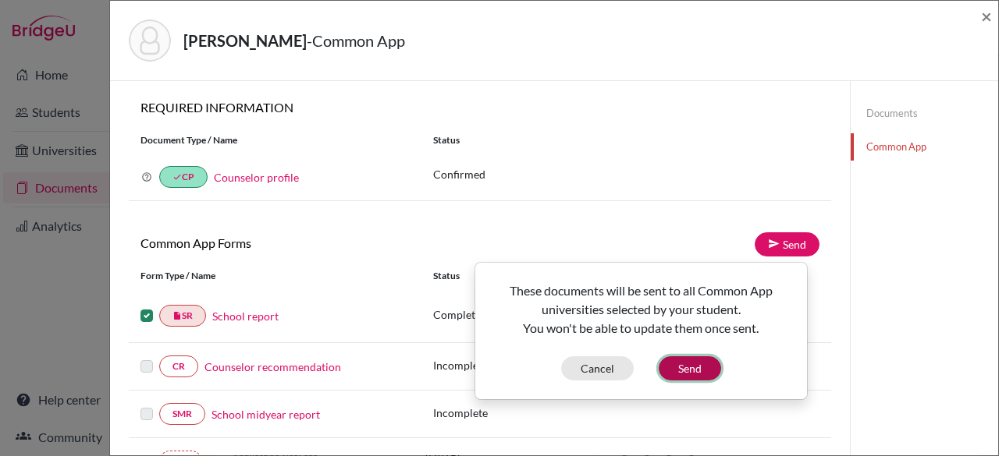
click at [696, 368] on button "Send" at bounding box center [689, 369] width 62 height 24
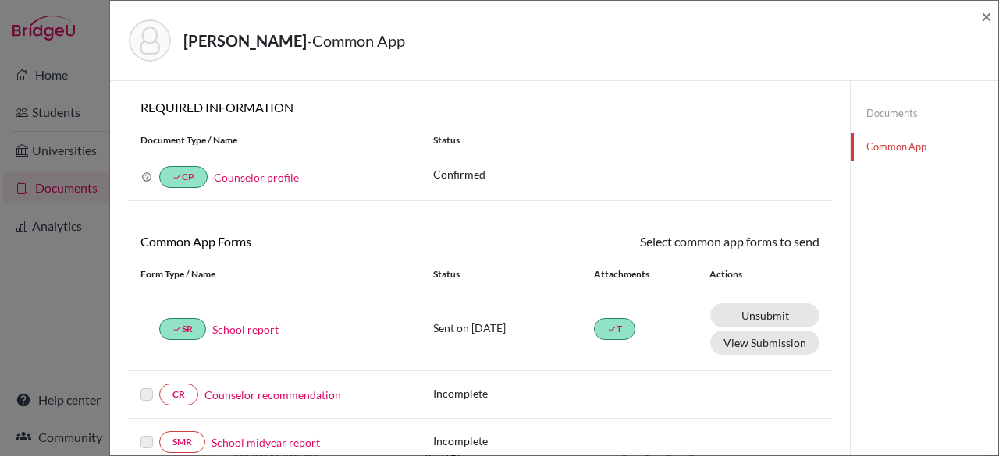
click at [878, 110] on link "Documents" at bounding box center [923, 113] width 147 height 27
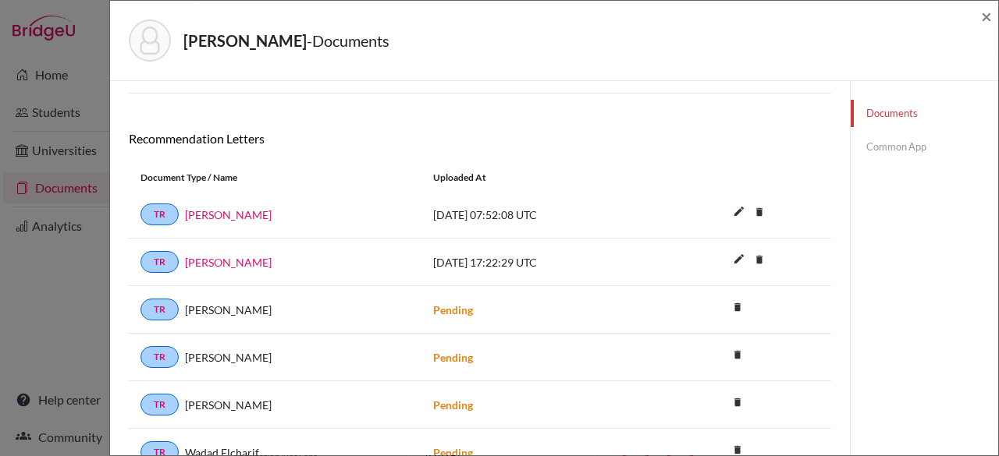
scroll to position [300, 0]
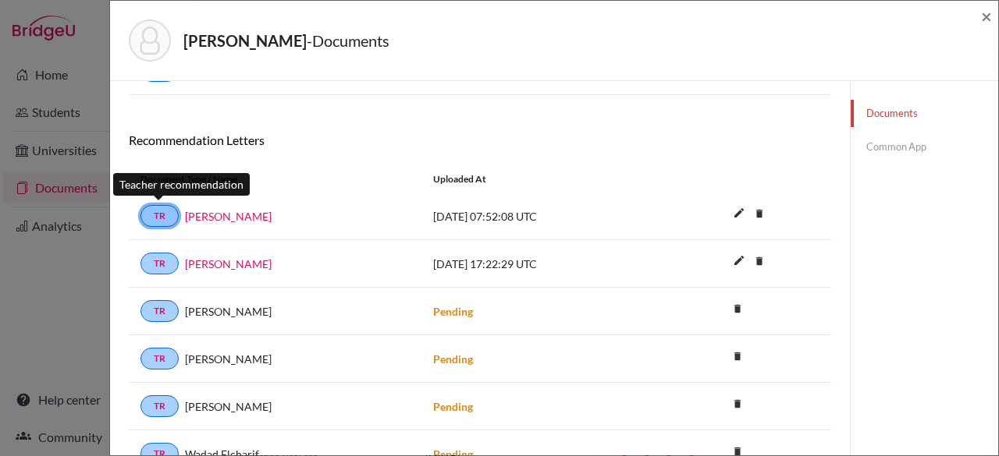
click at [159, 208] on link "TR" at bounding box center [159, 216] width 38 height 22
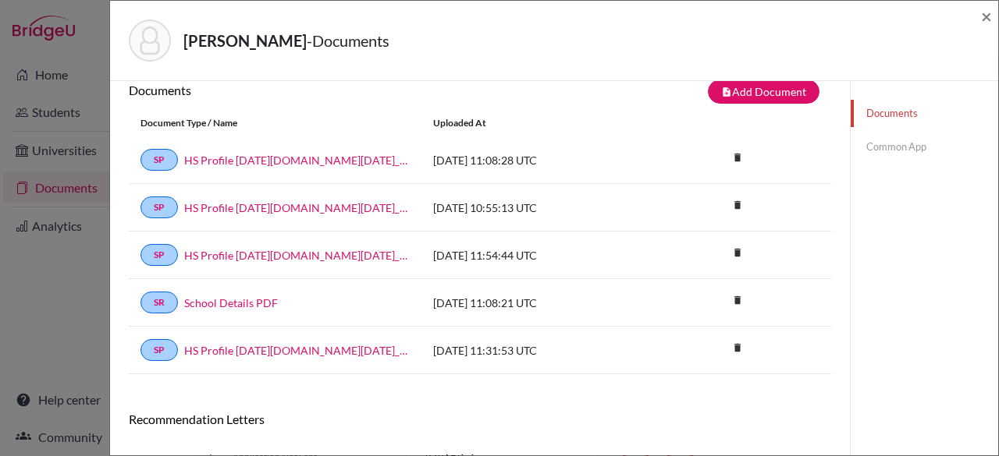
scroll to position [0, 0]
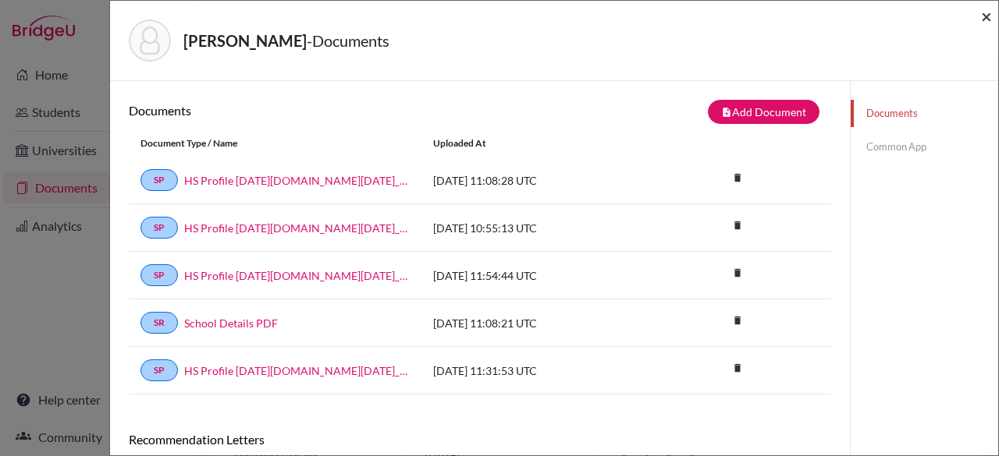
click at [985, 16] on span "×" at bounding box center [986, 16] width 11 height 23
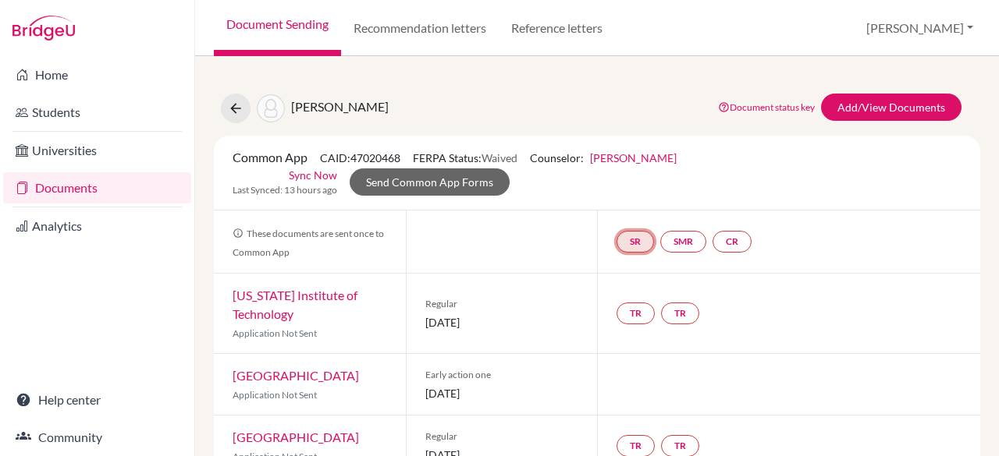
click at [629, 238] on link "SR" at bounding box center [634, 242] width 37 height 22
click at [623, 197] on link "School report" at bounding box center [635, 195] width 66 height 13
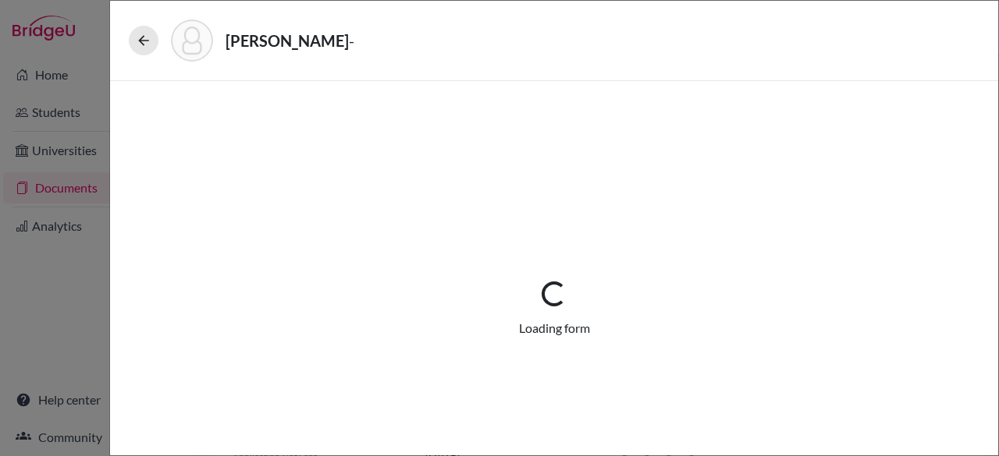
select select "1"
select select "689515"
select select "0"
select select "1"
select select "0"
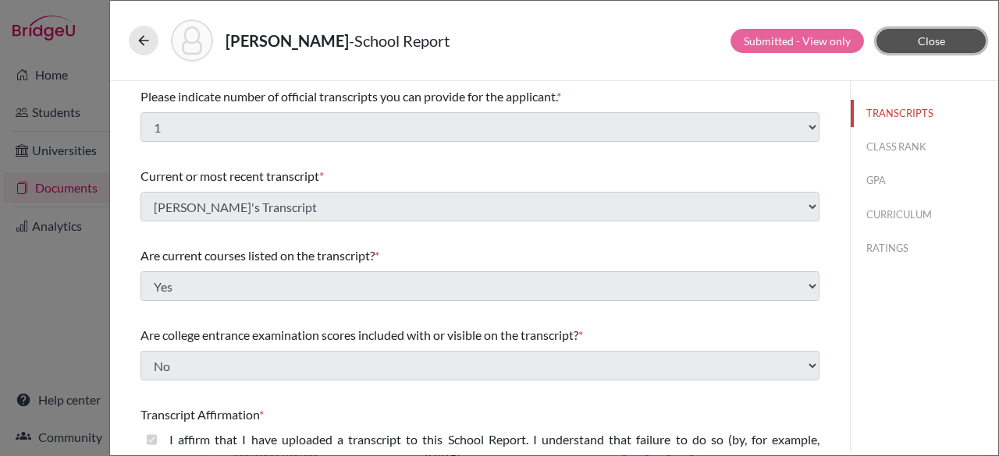
click at [939, 37] on span "Close" at bounding box center [930, 40] width 27 height 13
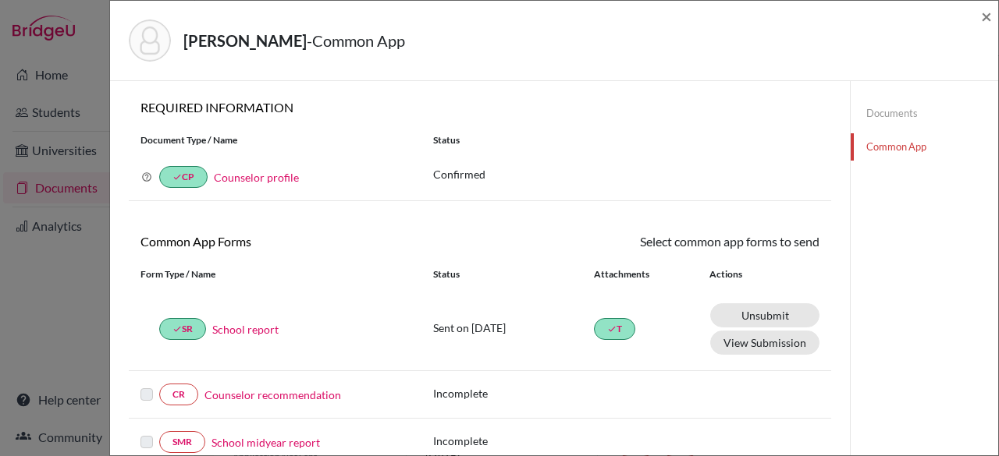
click at [242, 325] on link "School report" at bounding box center [245, 329] width 66 height 16
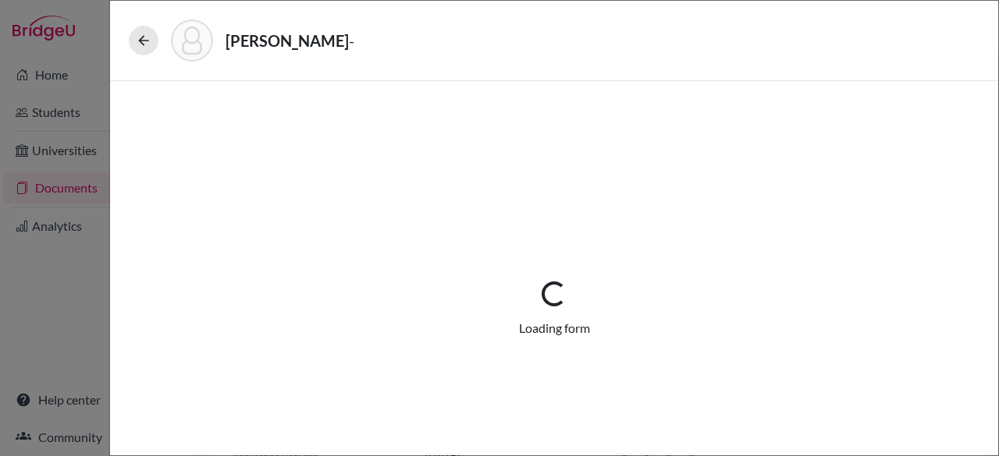
select select "1"
select select "689515"
select select "0"
select select "1"
select select "0"
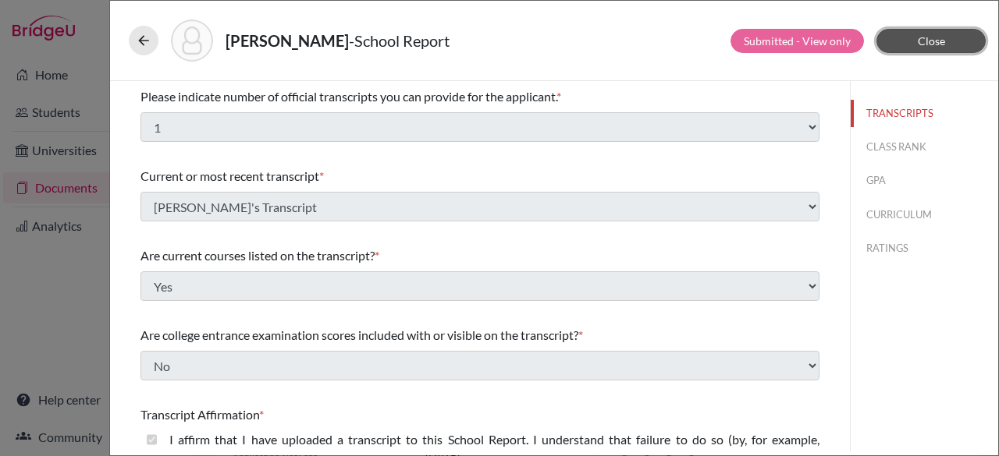
click at [940, 40] on span "Close" at bounding box center [930, 40] width 27 height 13
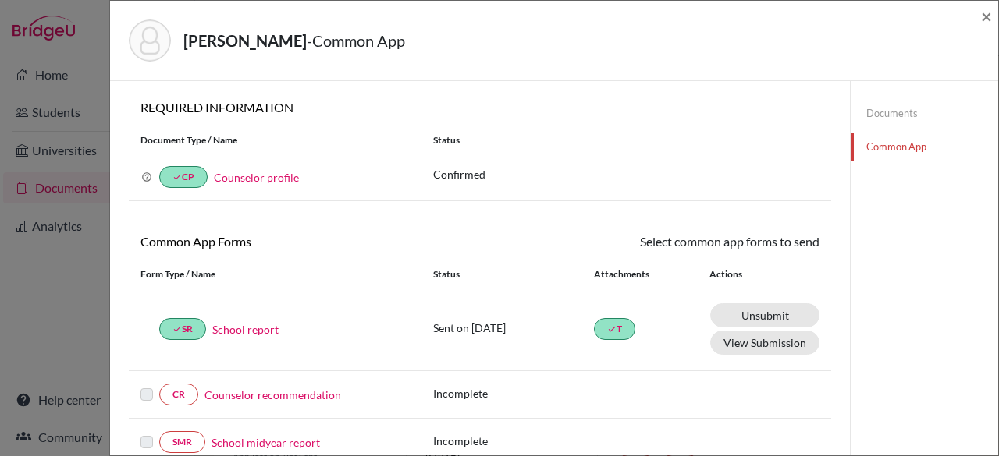
click at [62, 265] on div "KOURANI, MELANIE - Common App × × REQUIRED INFORMATION Document Type / Name Sta…" at bounding box center [499, 228] width 999 height 456
click at [984, 22] on span "×" at bounding box center [986, 16] width 11 height 23
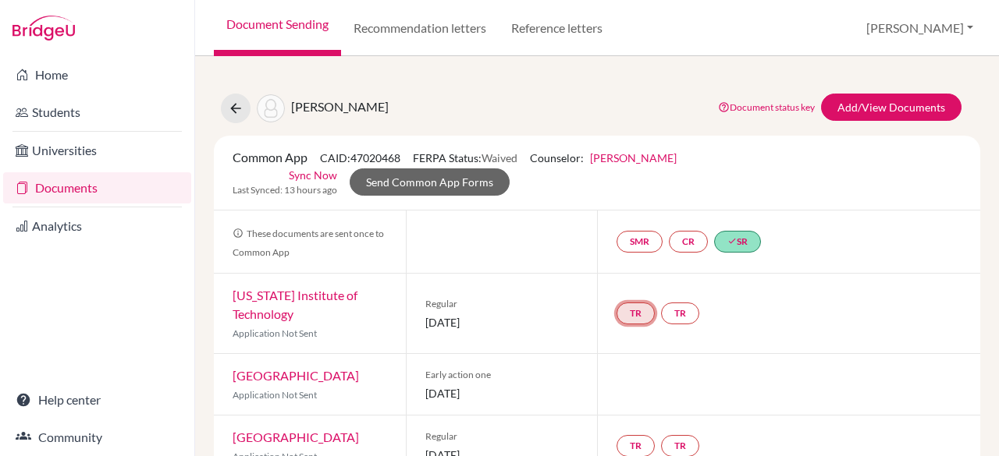
click at [627, 313] on link "TR" at bounding box center [635, 314] width 38 height 22
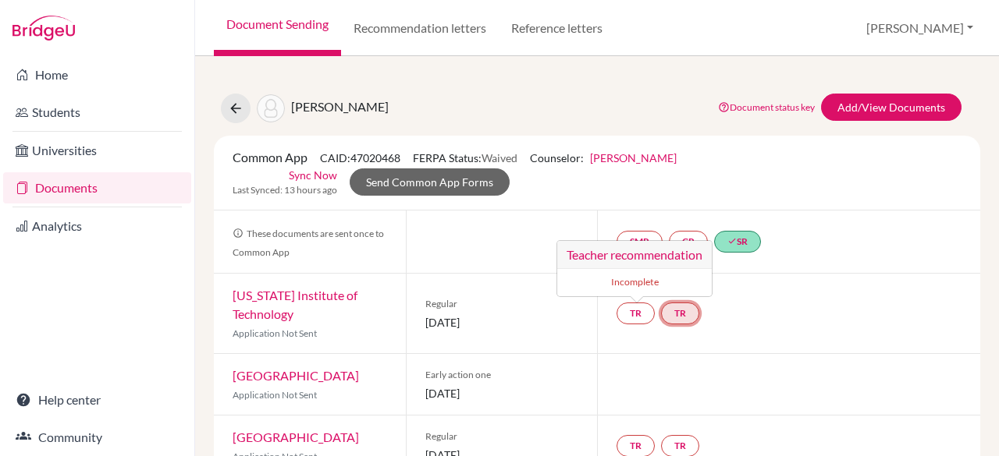
click at [682, 307] on link "TR" at bounding box center [680, 314] width 38 height 22
click at [743, 328] on div "TR TR Teacher recommendation Incomplete" at bounding box center [788, 314] width 383 height 80
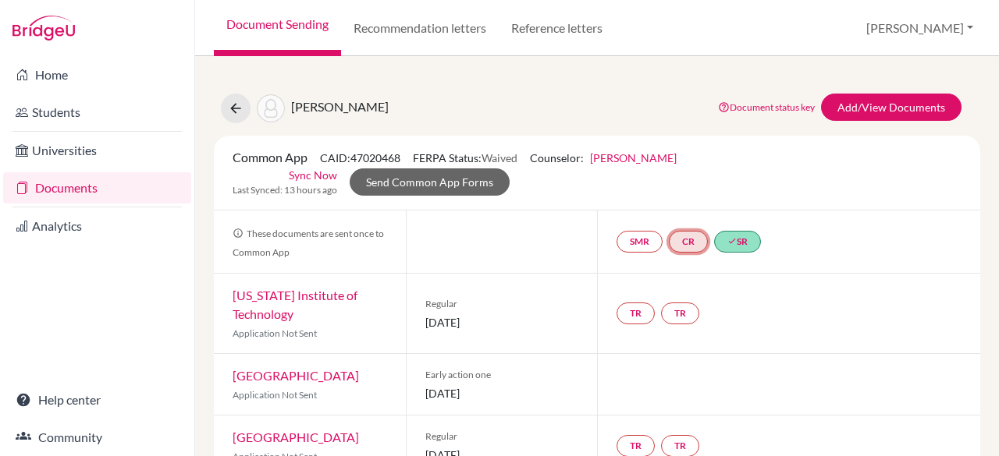
click at [685, 239] on link "CR" at bounding box center [688, 242] width 39 height 22
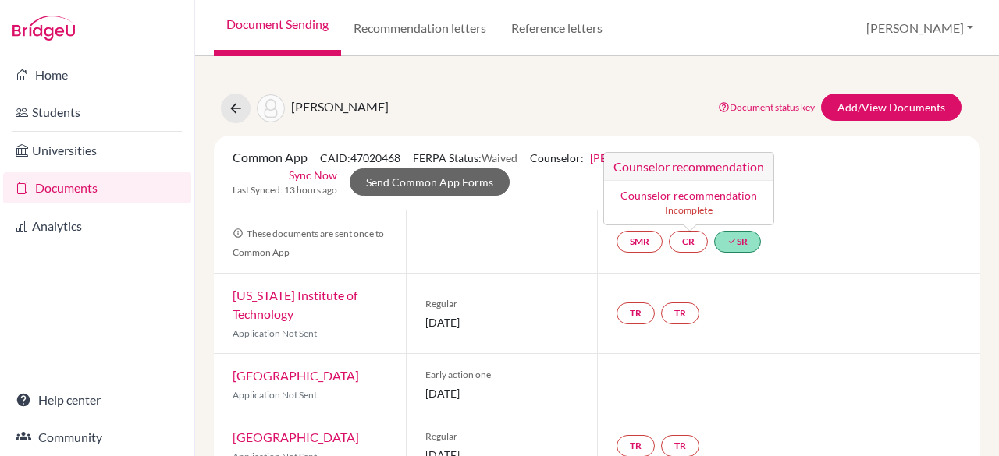
click at [807, 296] on div "TR TR" at bounding box center [788, 314] width 383 height 80
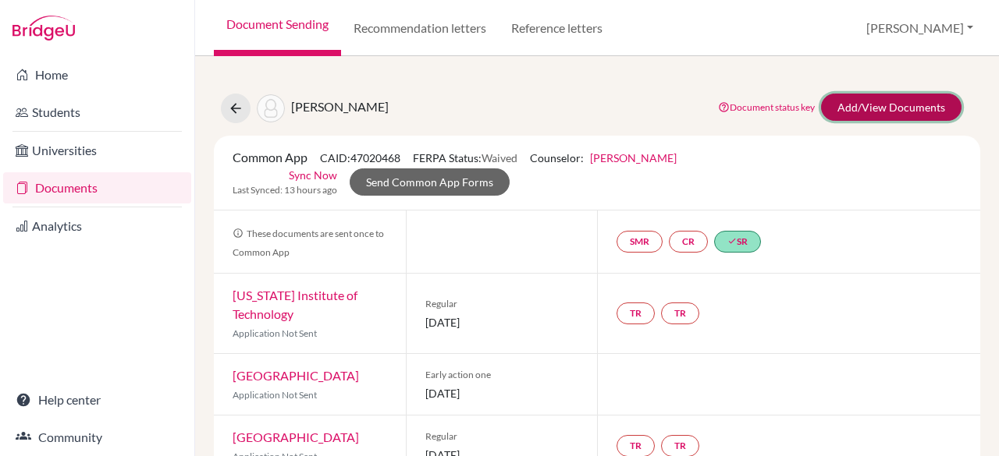
click at [910, 105] on link "Add/View Documents" at bounding box center [891, 107] width 140 height 27
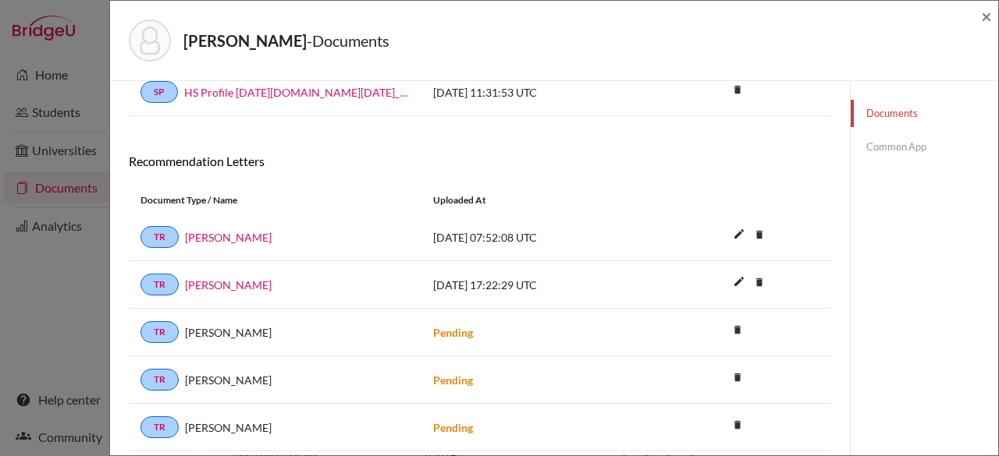
scroll to position [374, 0]
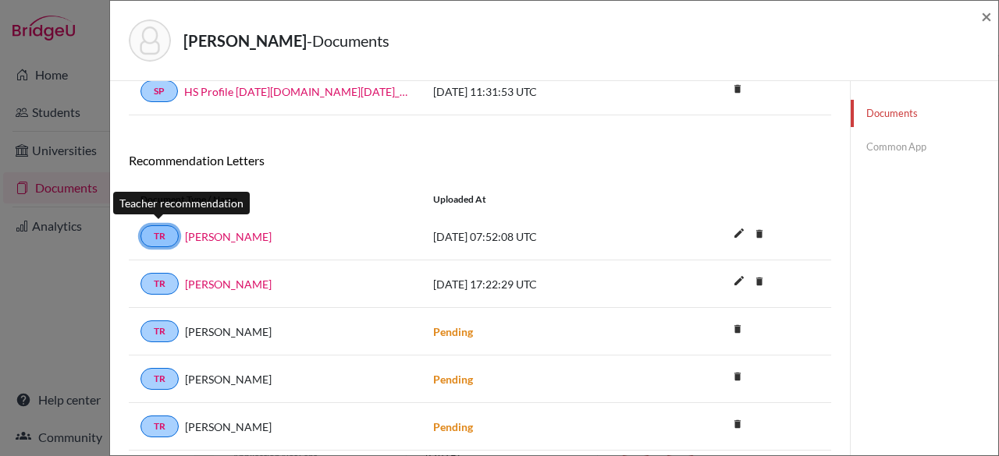
click at [154, 229] on link "TR" at bounding box center [159, 236] width 38 height 22
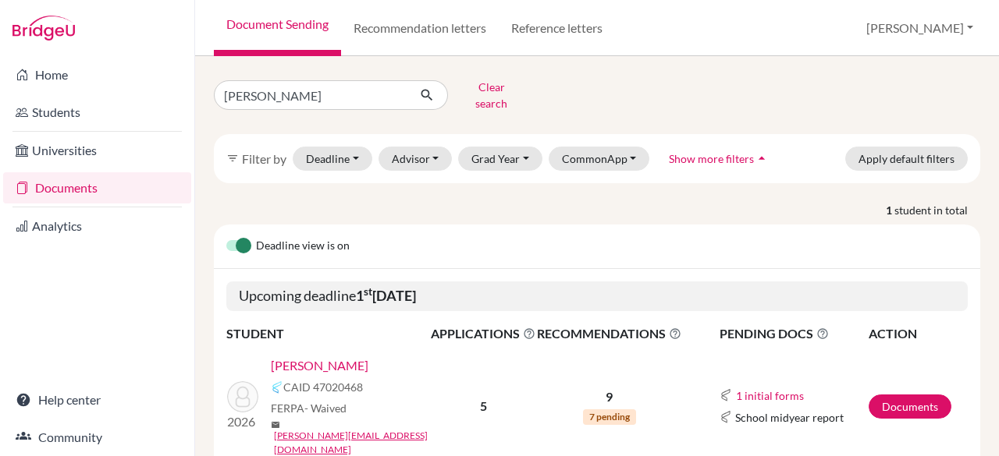
click at [368, 357] on link "[PERSON_NAME]" at bounding box center [320, 366] width 98 height 19
